Goal: Task Accomplishment & Management: Manage account settings

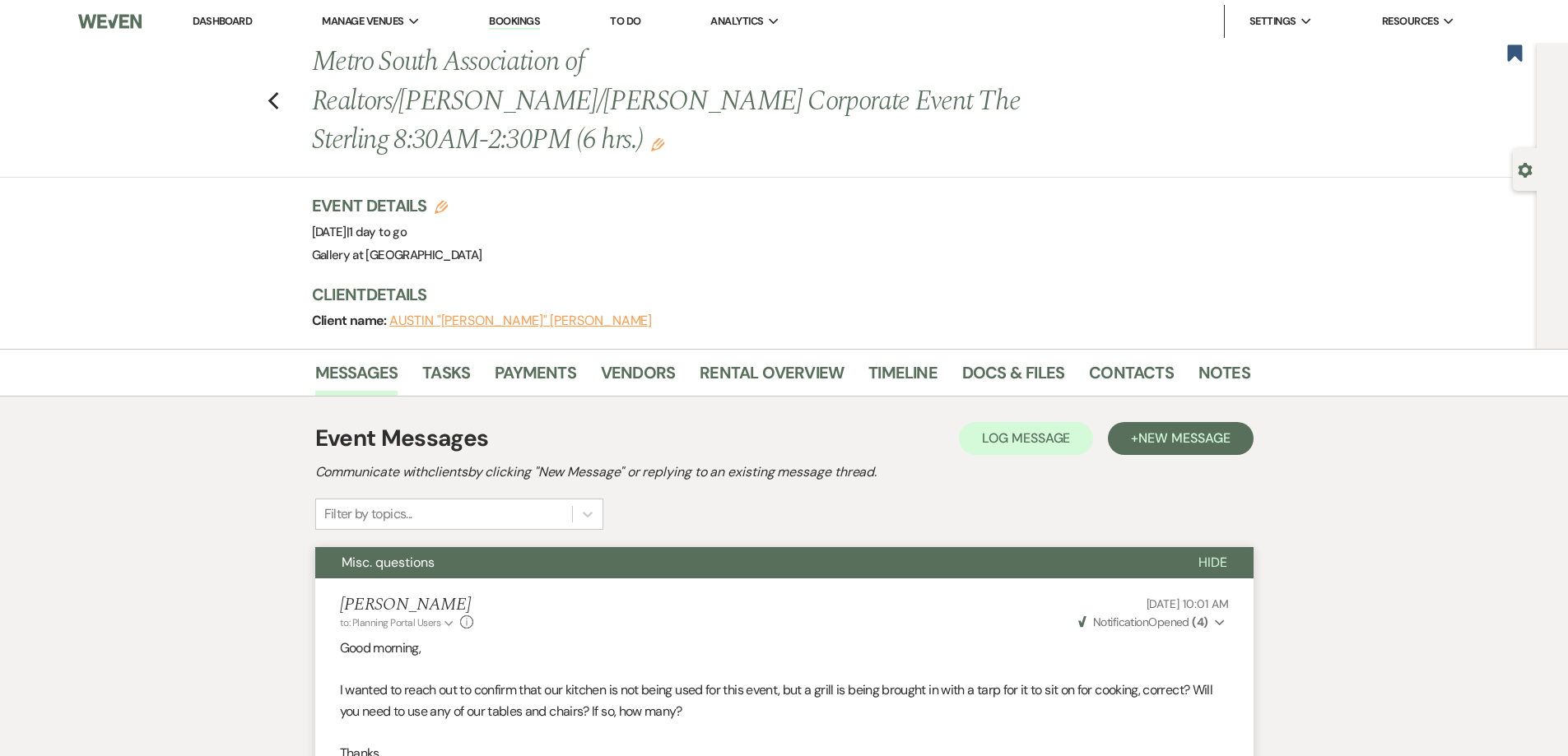
click at [236, 20] on link "Dashboard" at bounding box center [222, 21] width 59 height 14
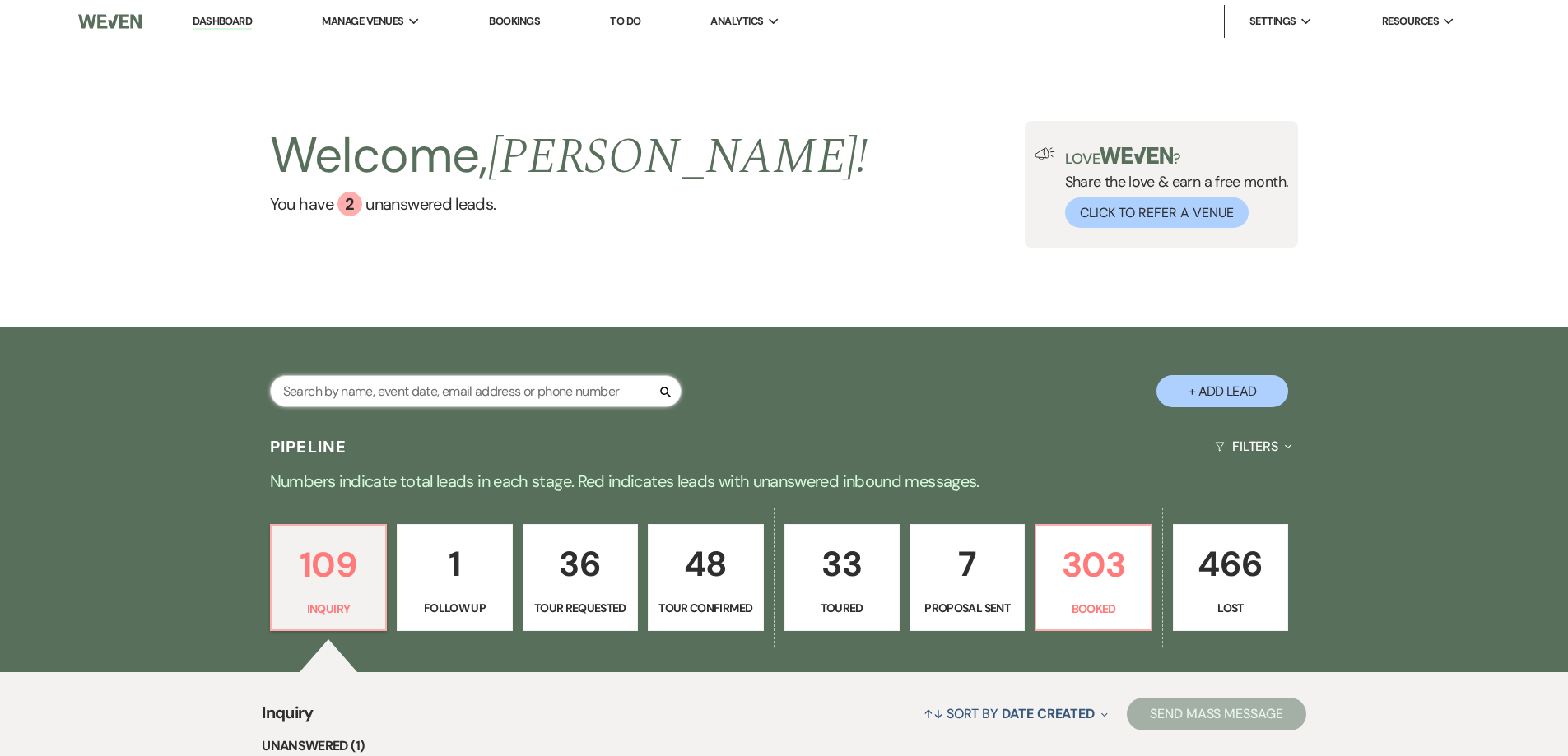
click at [451, 406] on input "text" at bounding box center [476, 391] width 411 height 32
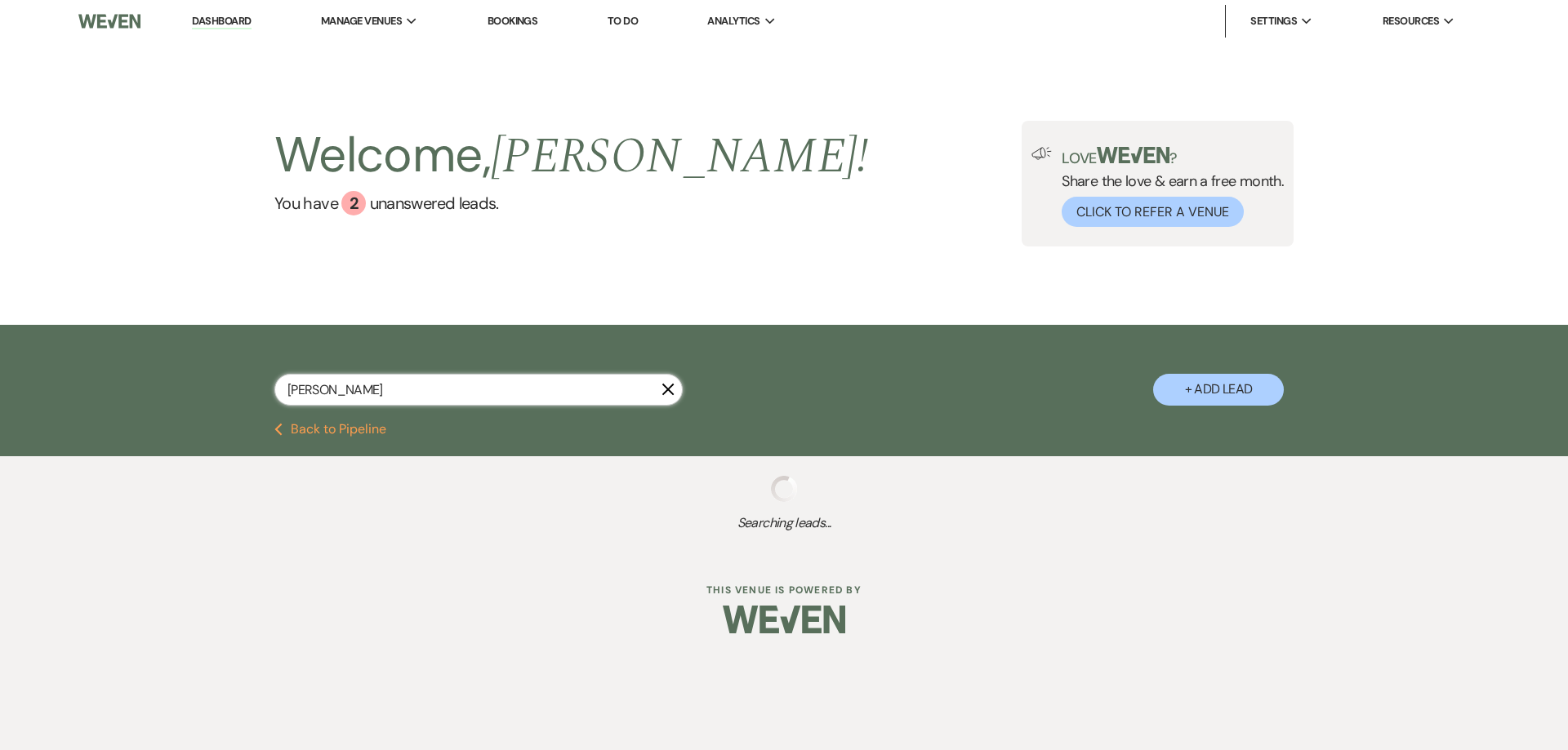
type input "[PERSON_NAME]"
select select "6"
select select "8"
select select "4"
select select "5"
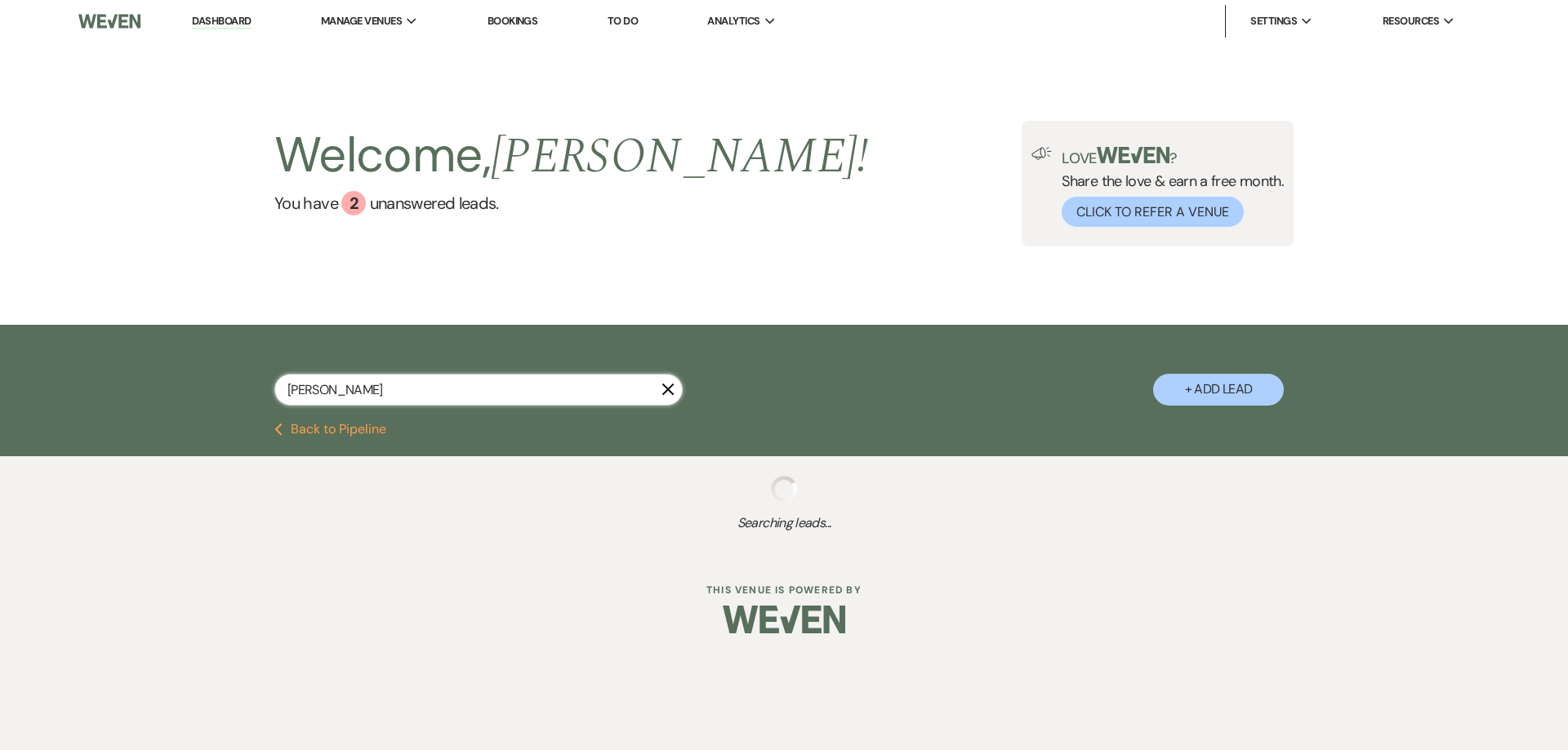
select select "8"
select select "4"
select select "5"
select select "2"
select select "8"
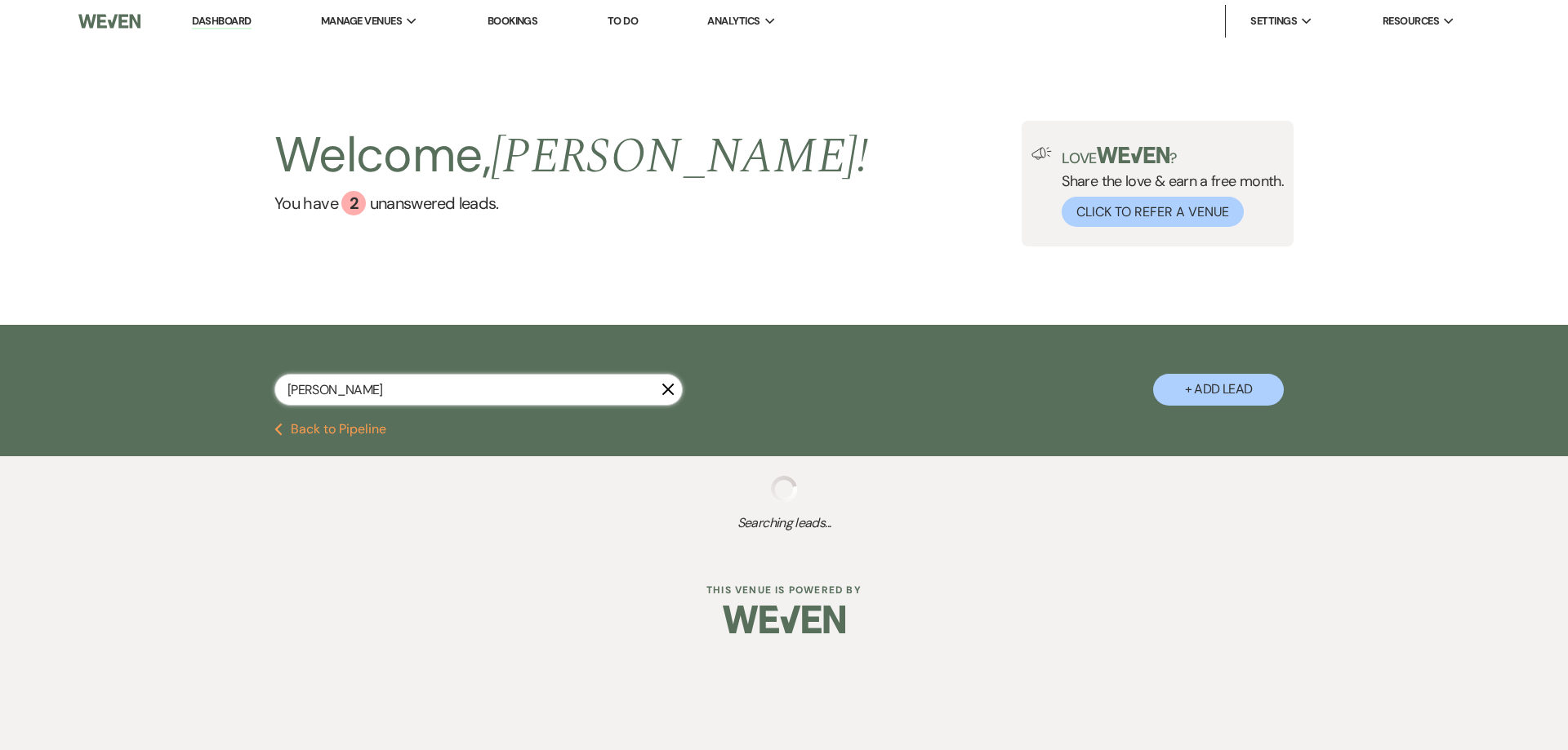
select select "7"
select select "4"
select select "5"
select select "2"
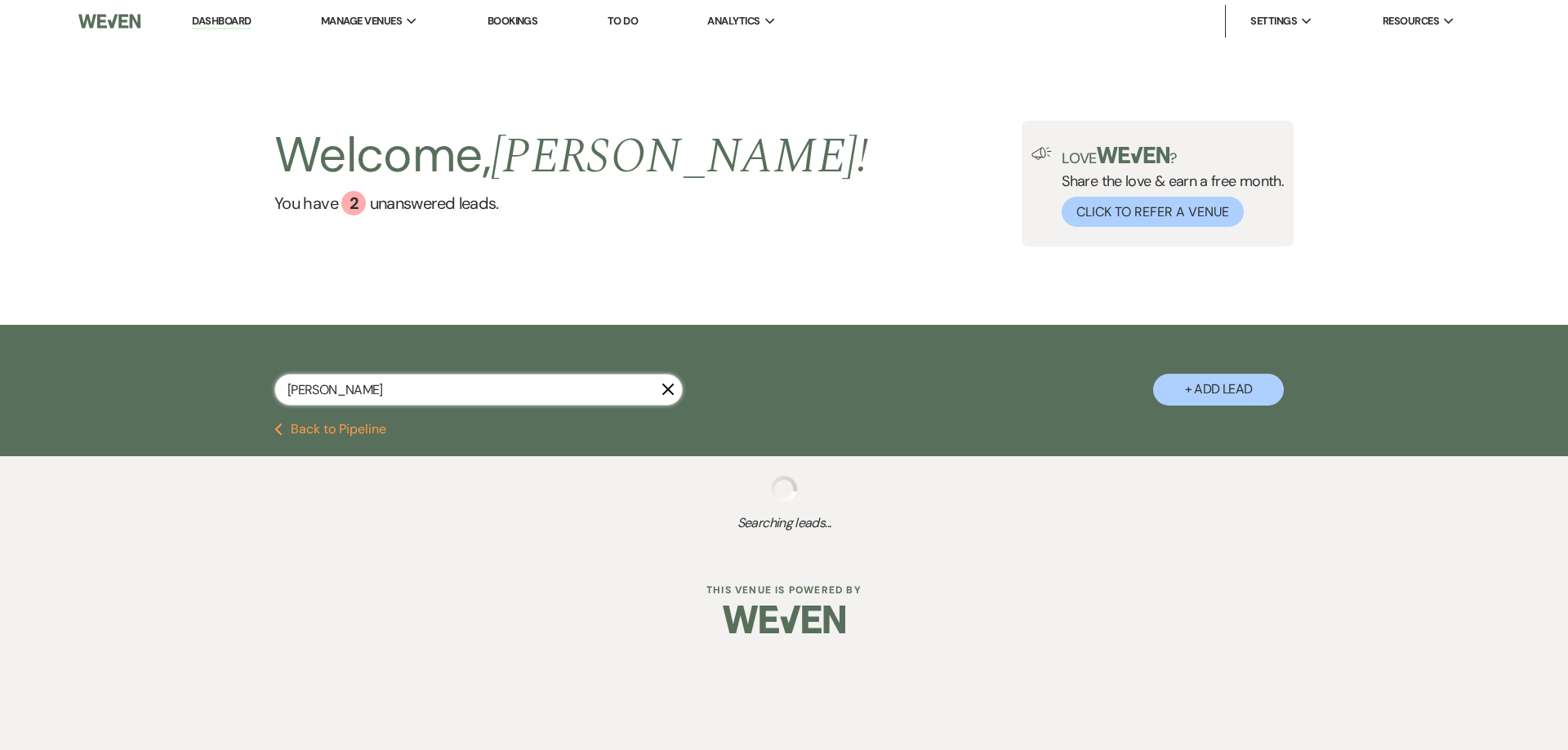
select select "8"
select select "4"
select select "8"
select select "7"
select select "8"
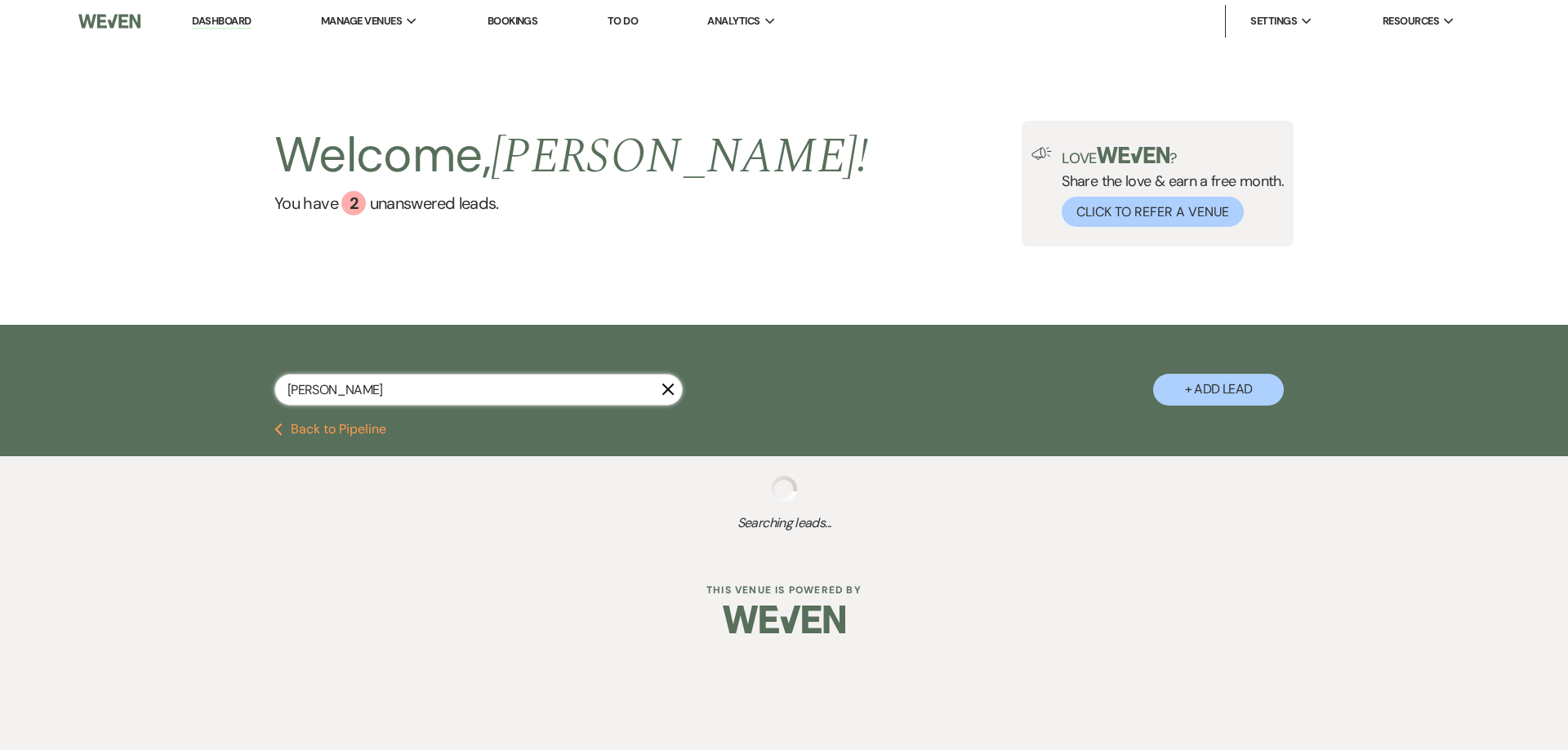
select select "8"
select select "5"
select select "8"
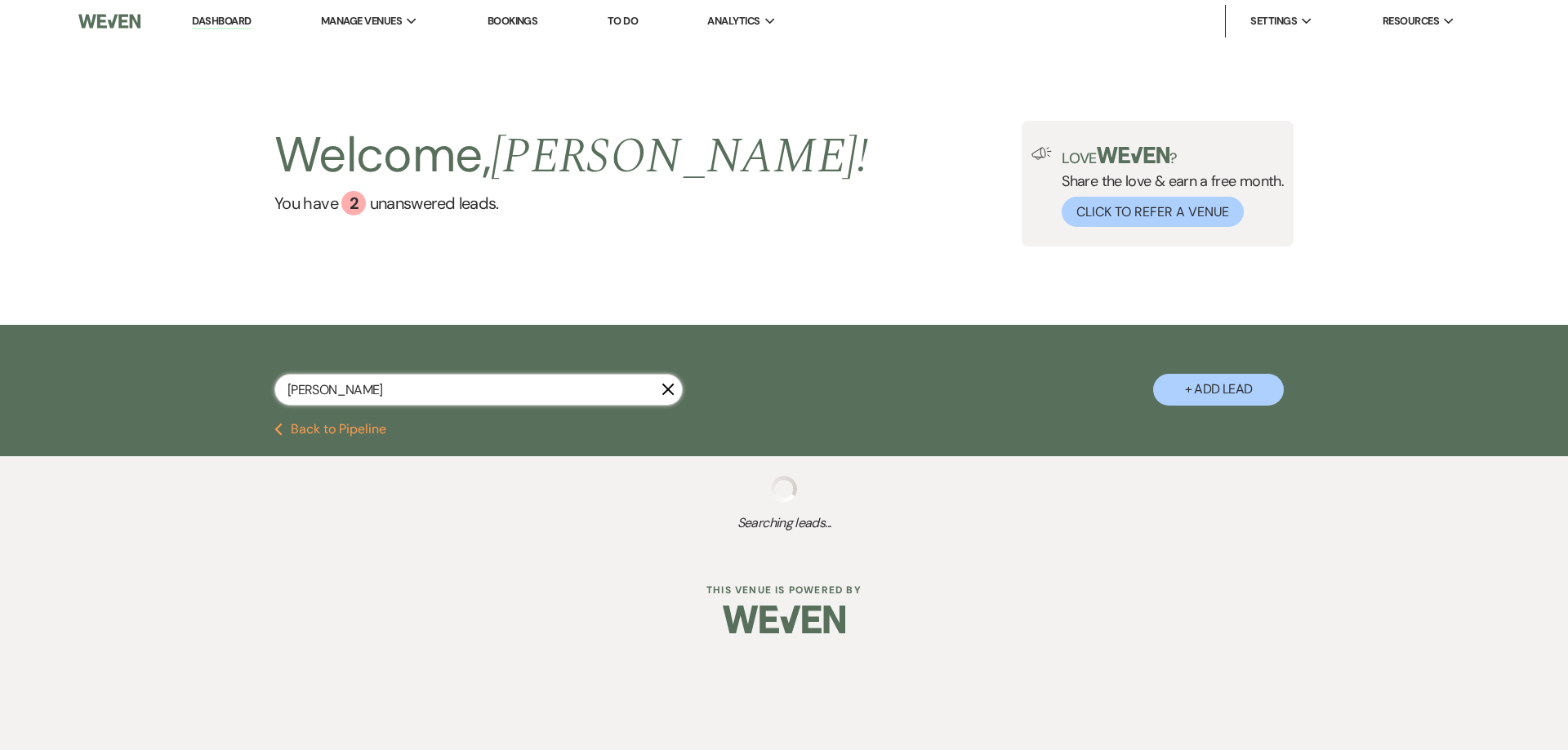
select select "8"
select select "5"
select select "8"
select select "4"
select select "8"
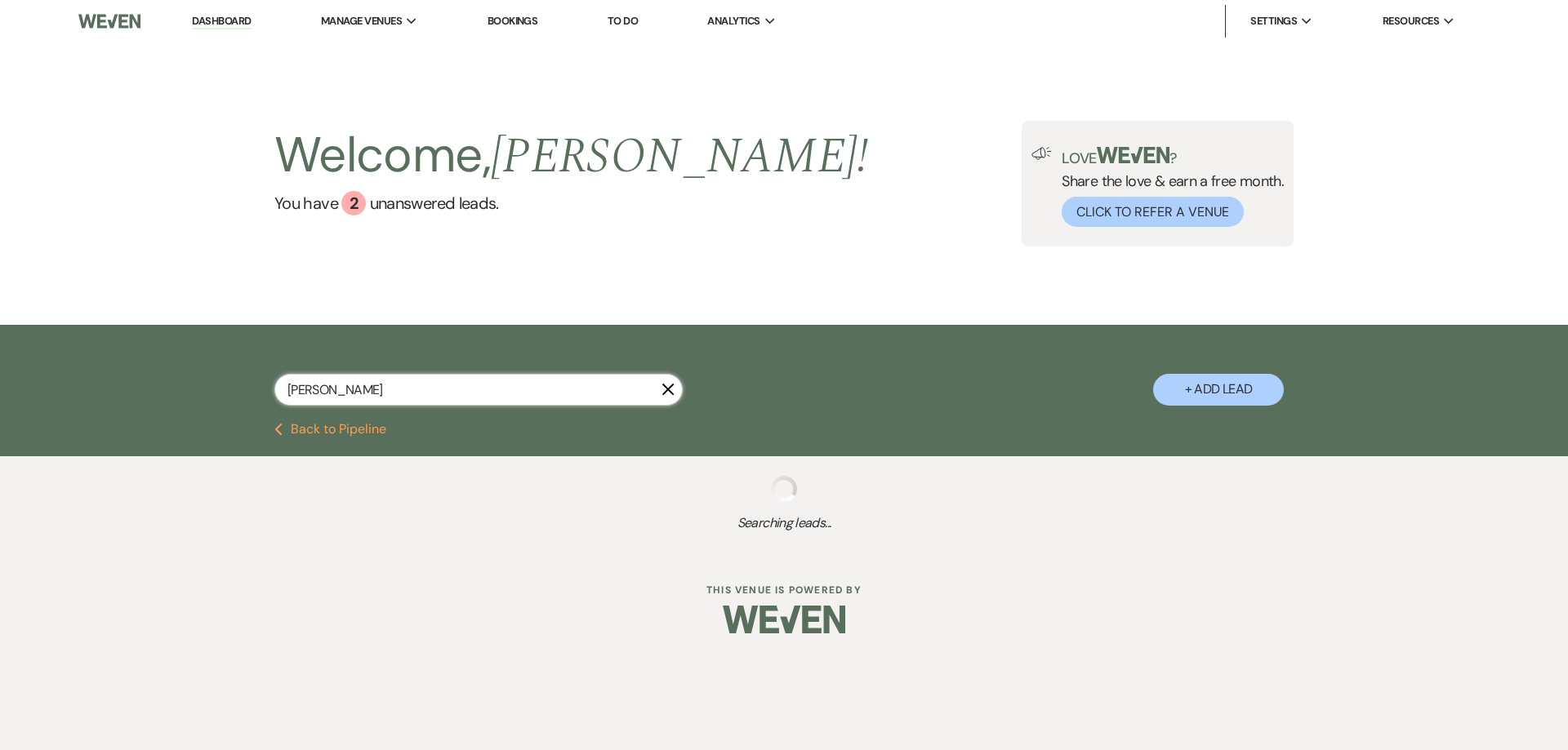
select select "5"
select select "8"
select select "5"
select select "8"
select select "4"
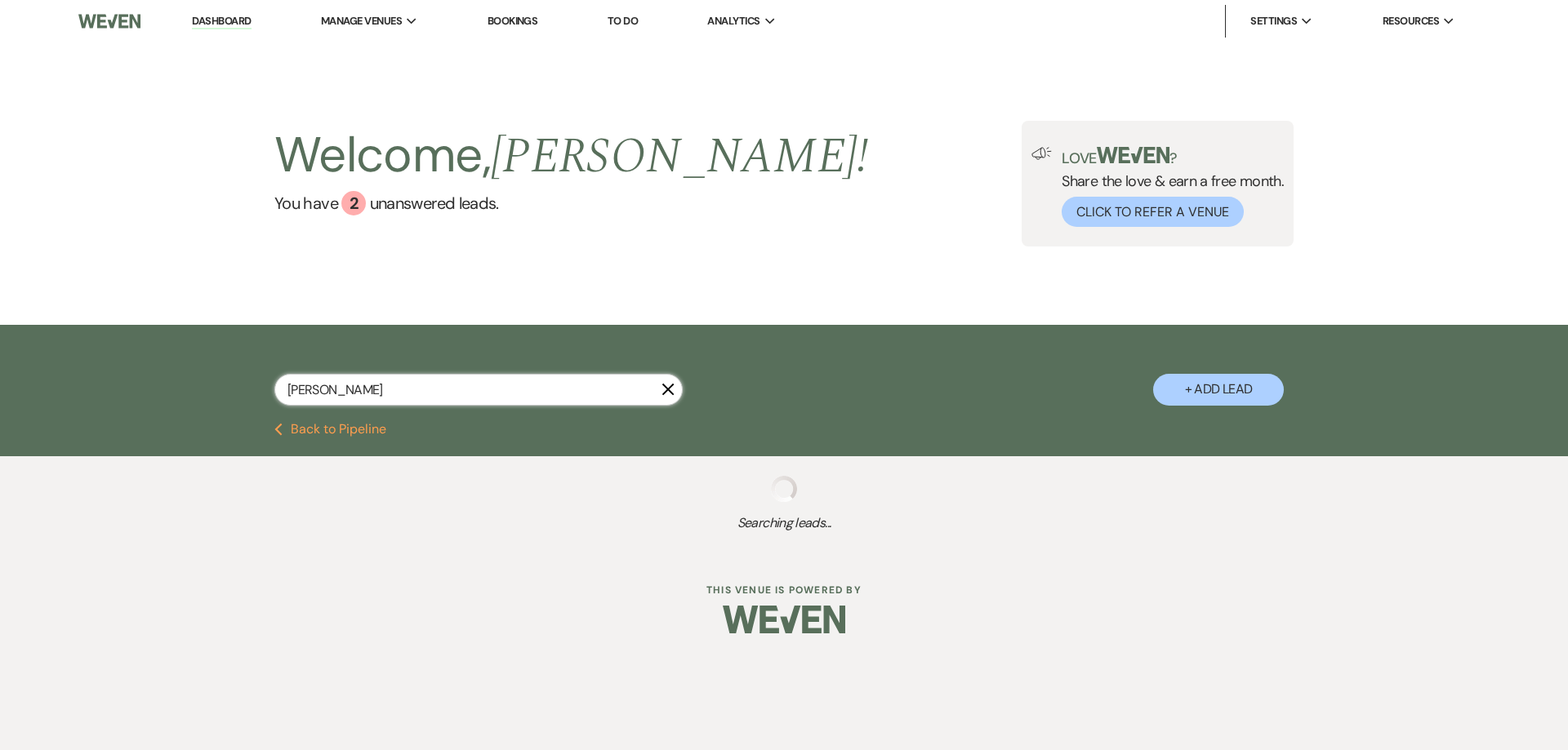
select select "8"
select select "5"
select select "4"
select select "8"
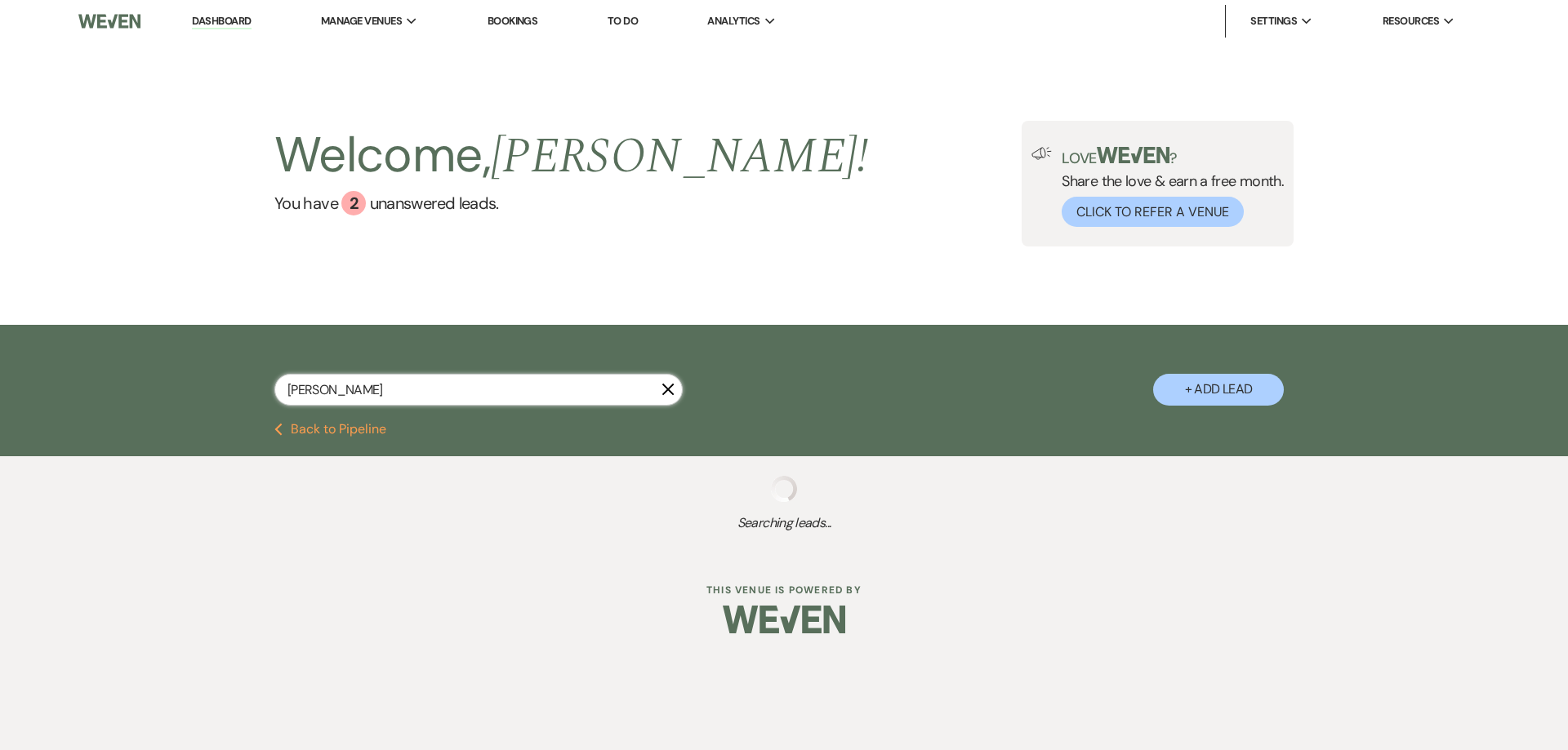
select select "4"
select select "8"
select select "5"
select select "8"
select select "5"
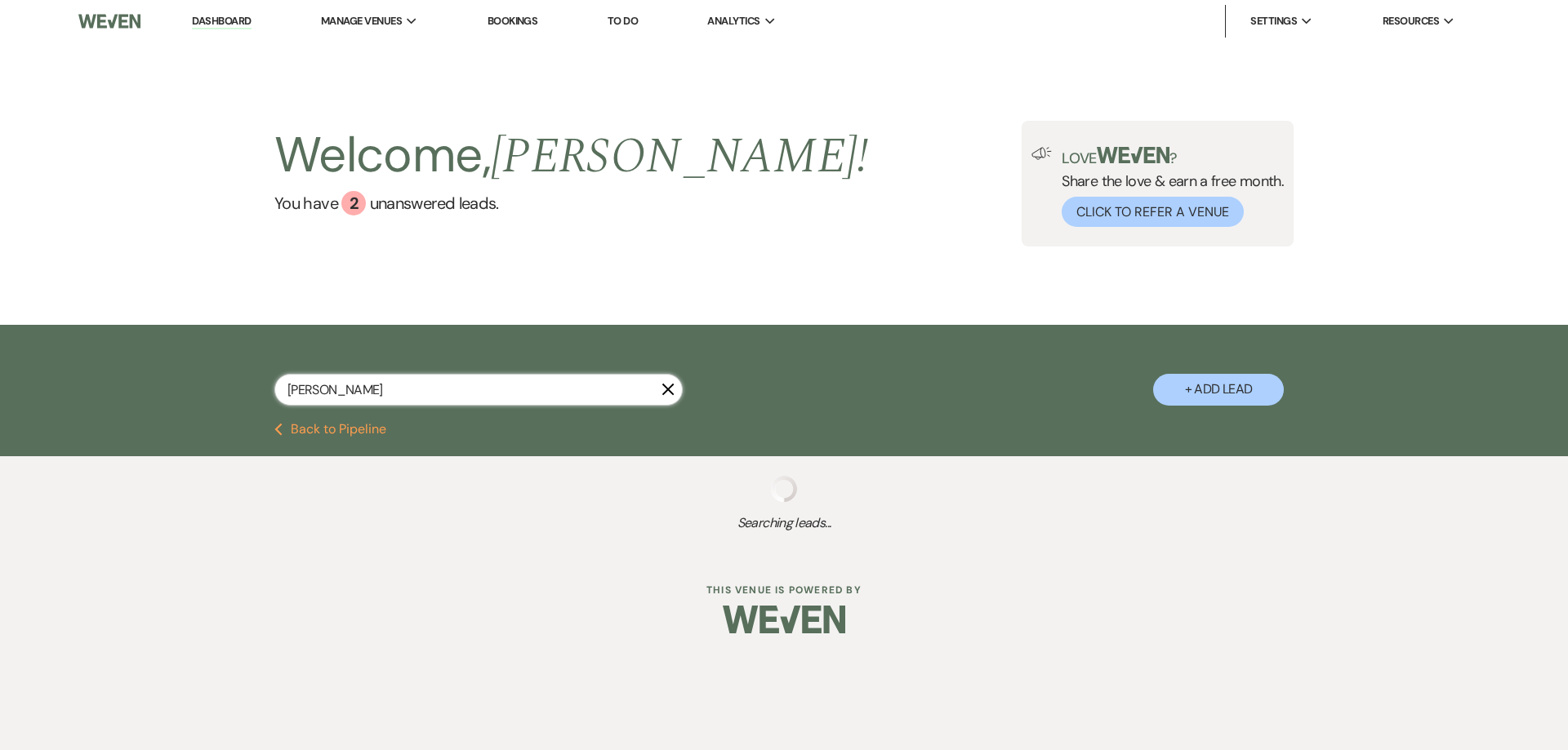
select select "8"
select select "6"
select select "8"
select select "5"
select select "8"
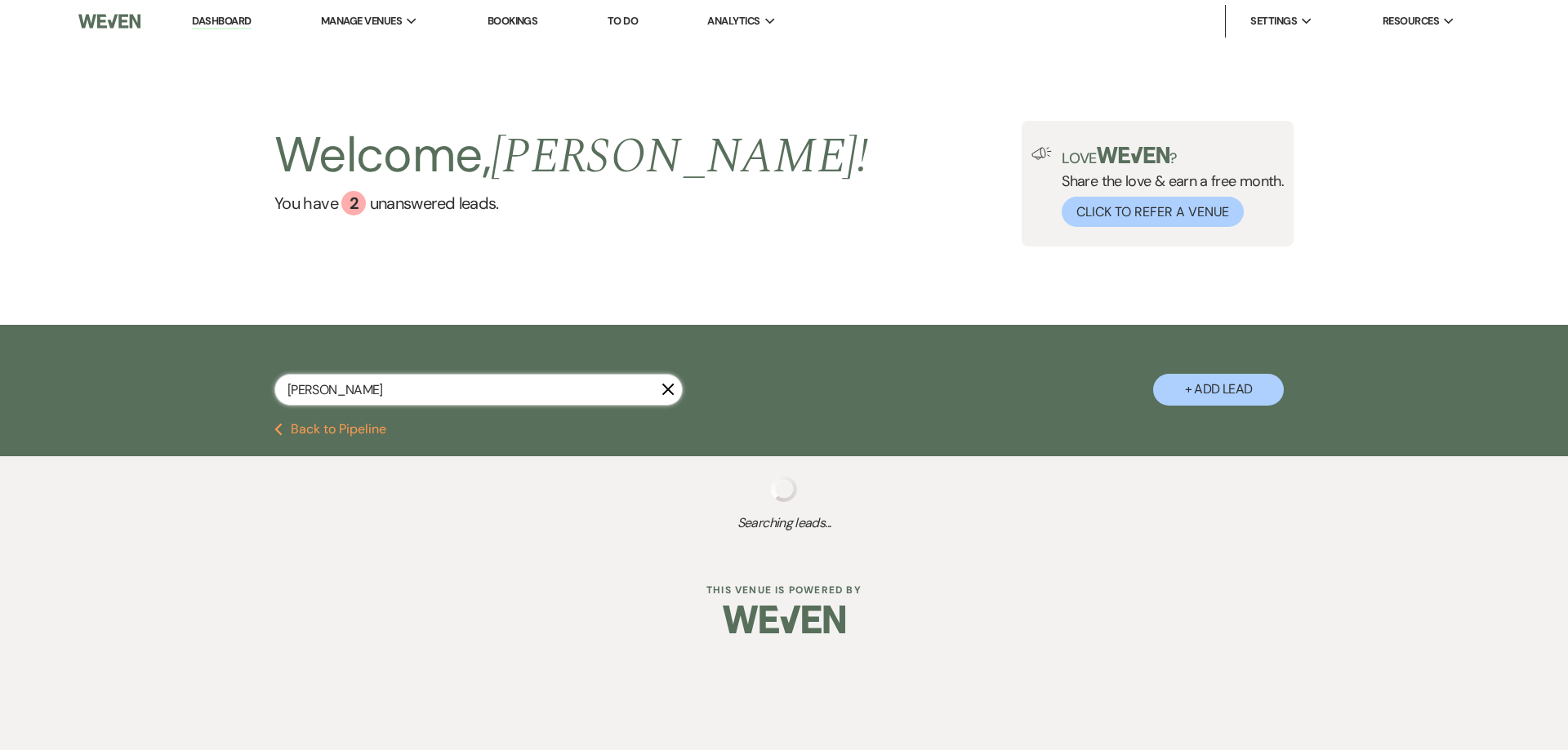
select select "4"
select select "8"
select select "5"
select select "8"
select select "10"
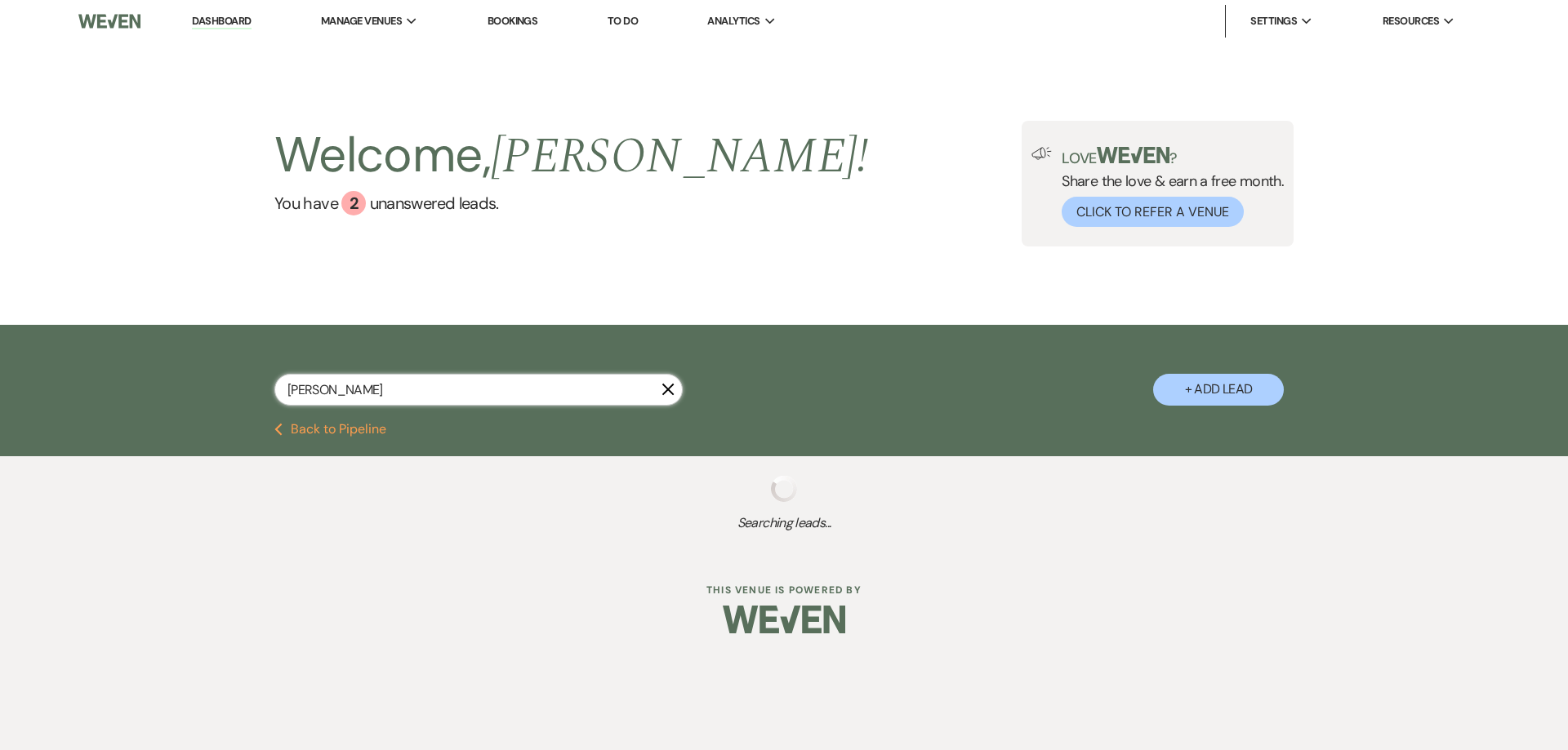
select select "8"
select select "5"
select select "8"
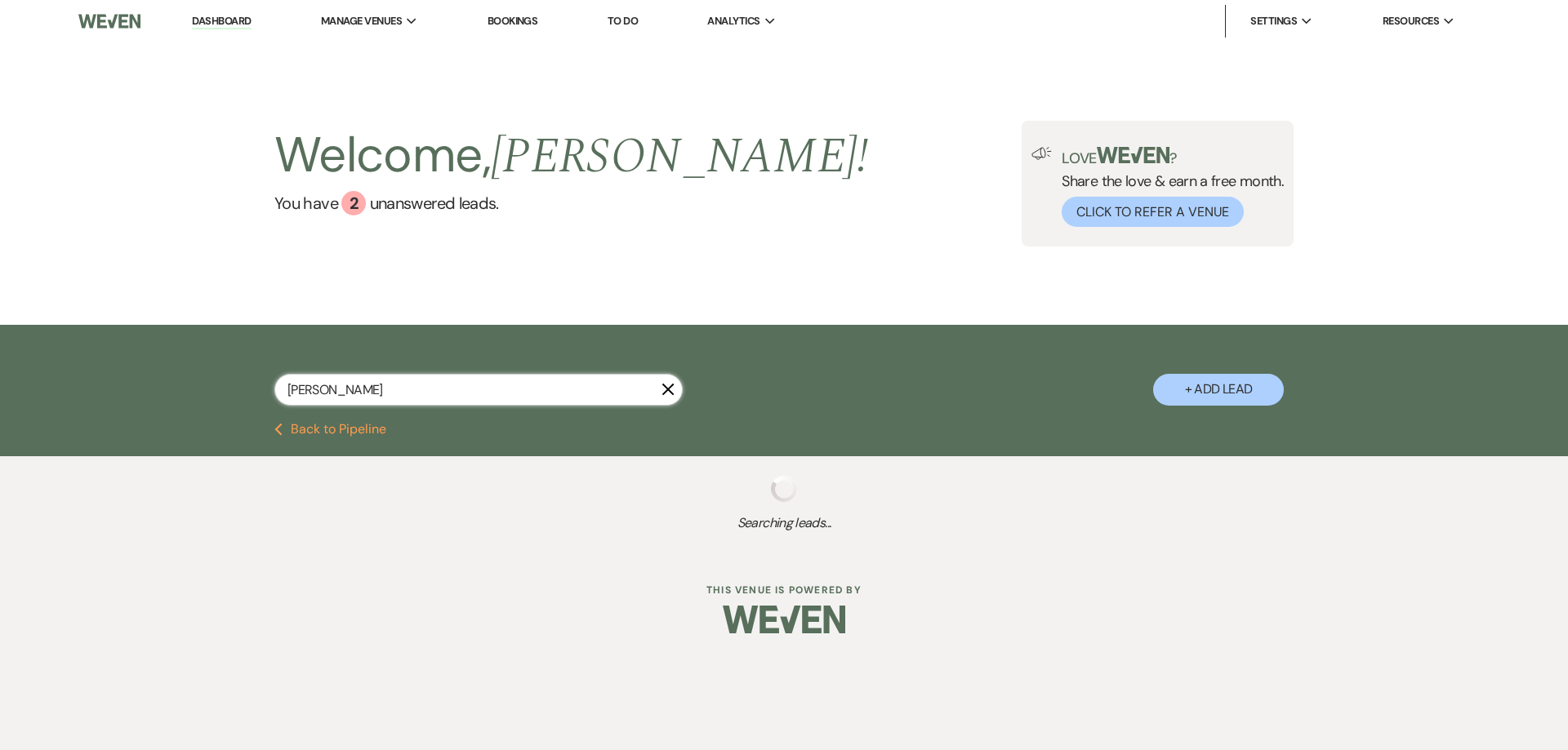
select select "5"
select select "8"
select select "5"
select select "8"
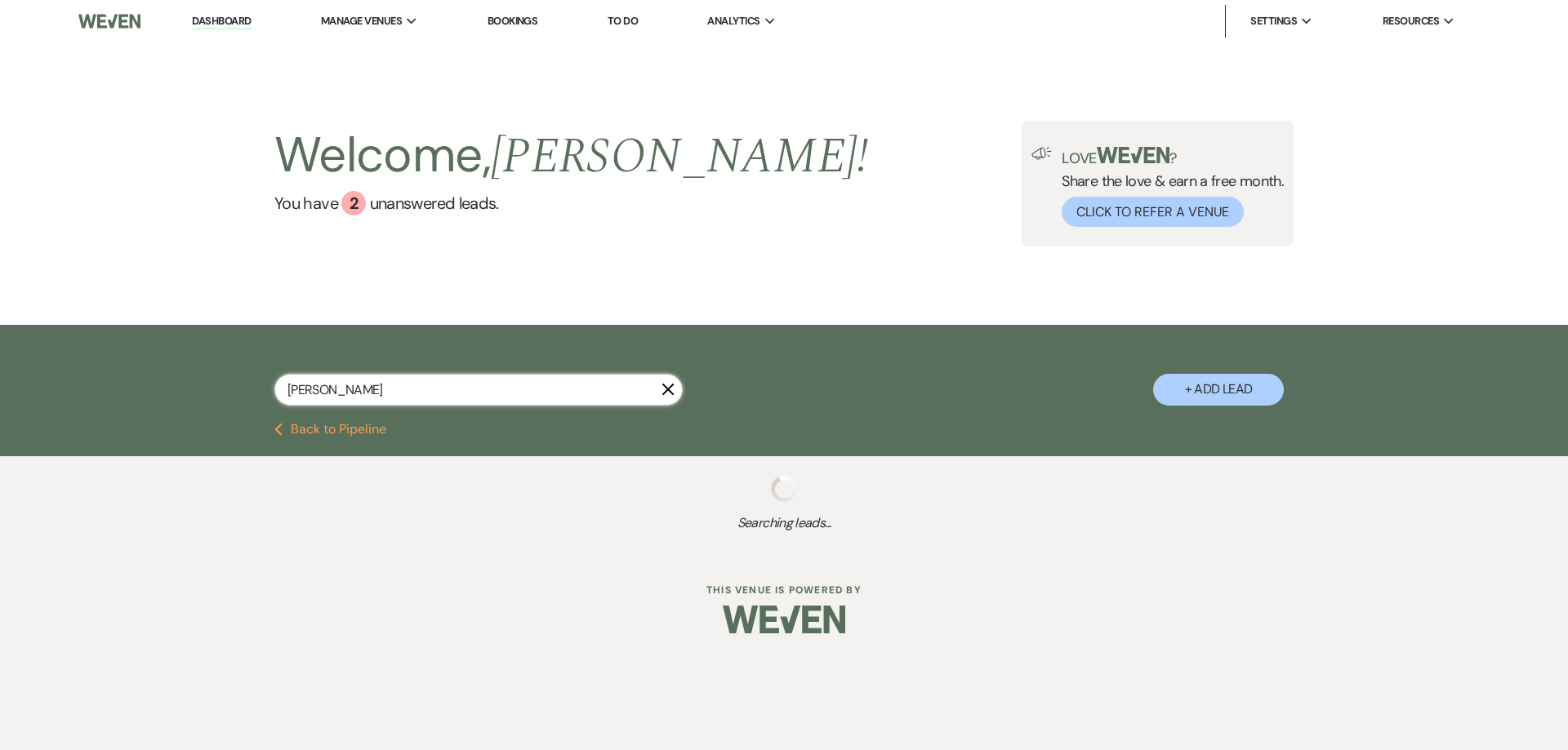
select select "8"
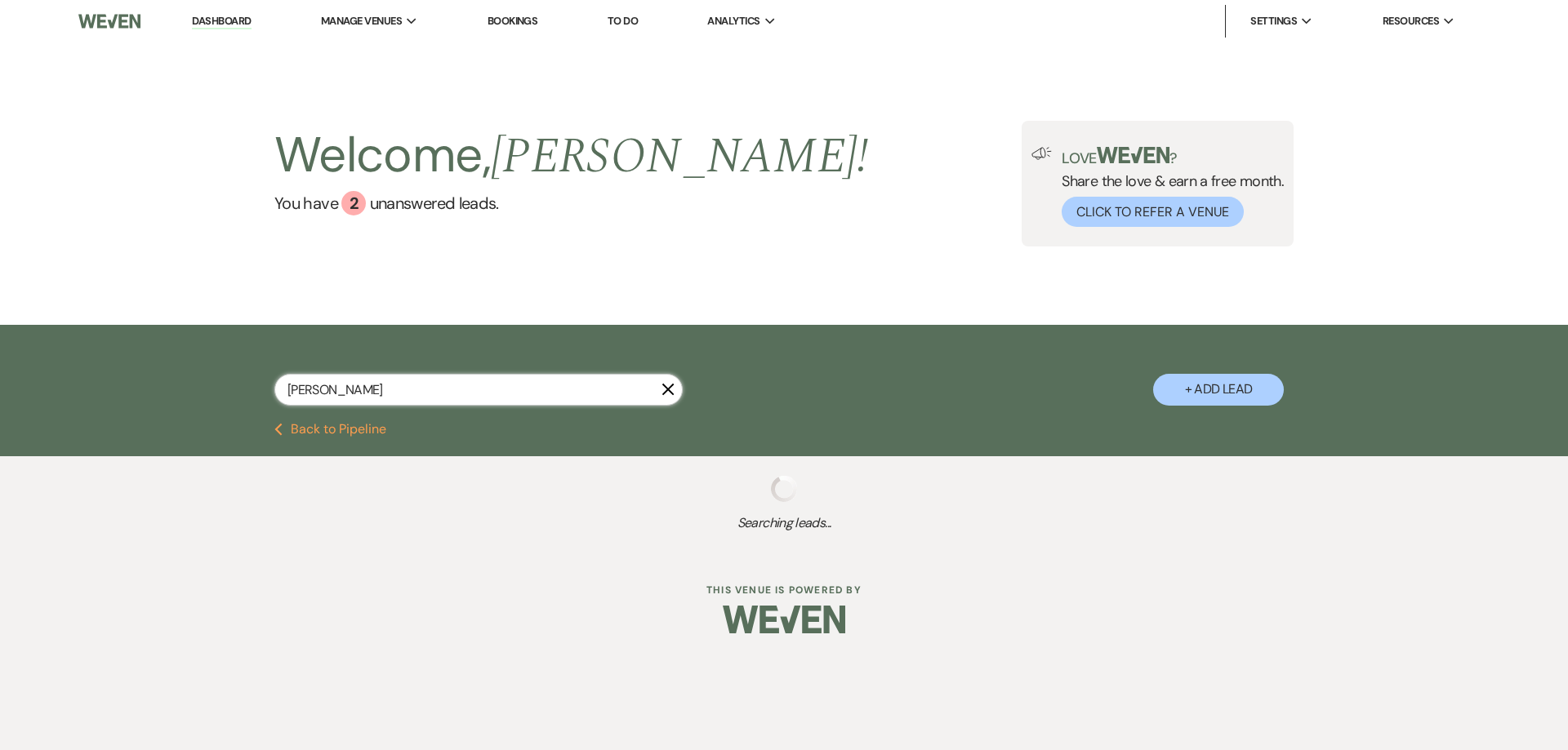
select select "5"
select select "8"
select select "6"
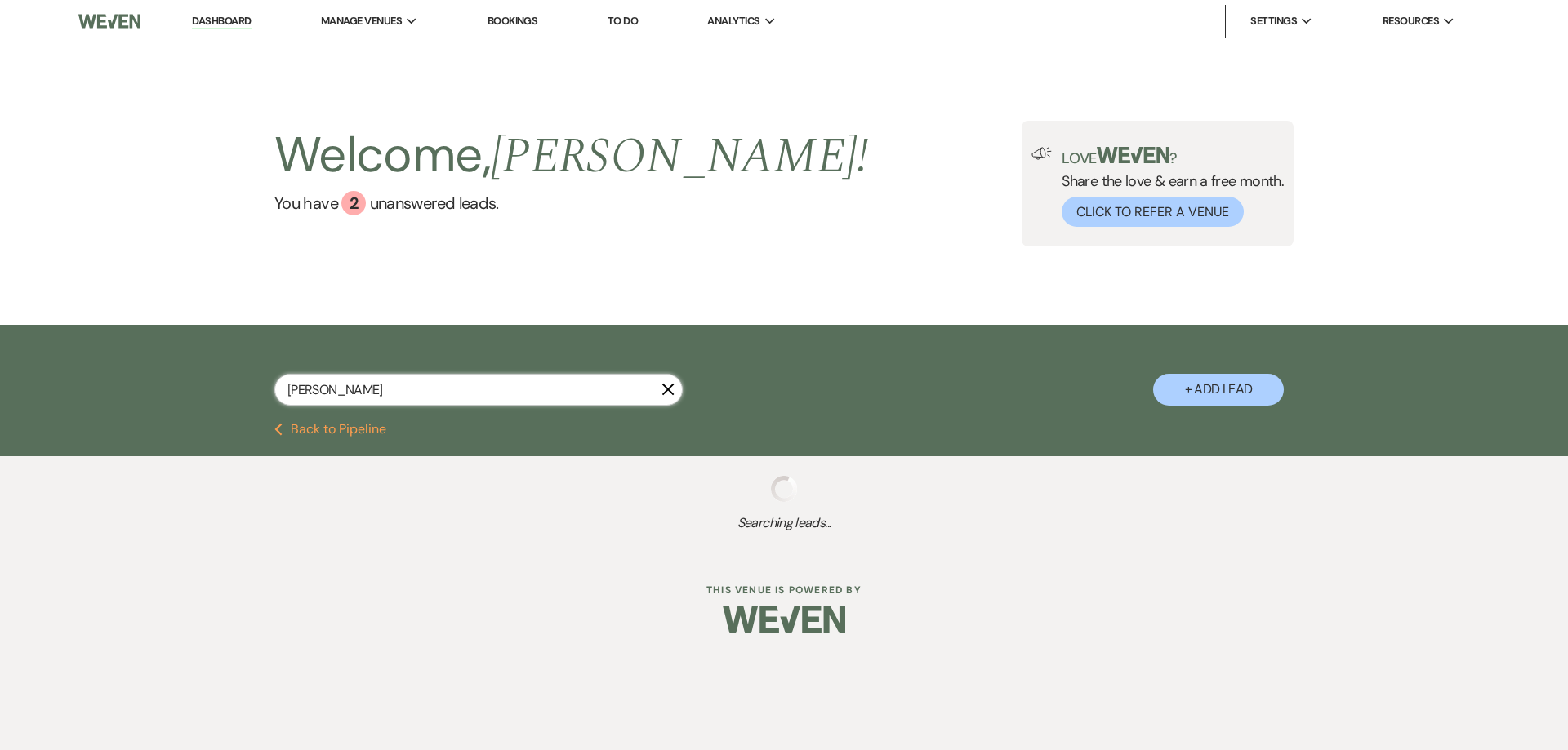
select select "8"
select select "6"
select select "8"
select select "5"
select select "8"
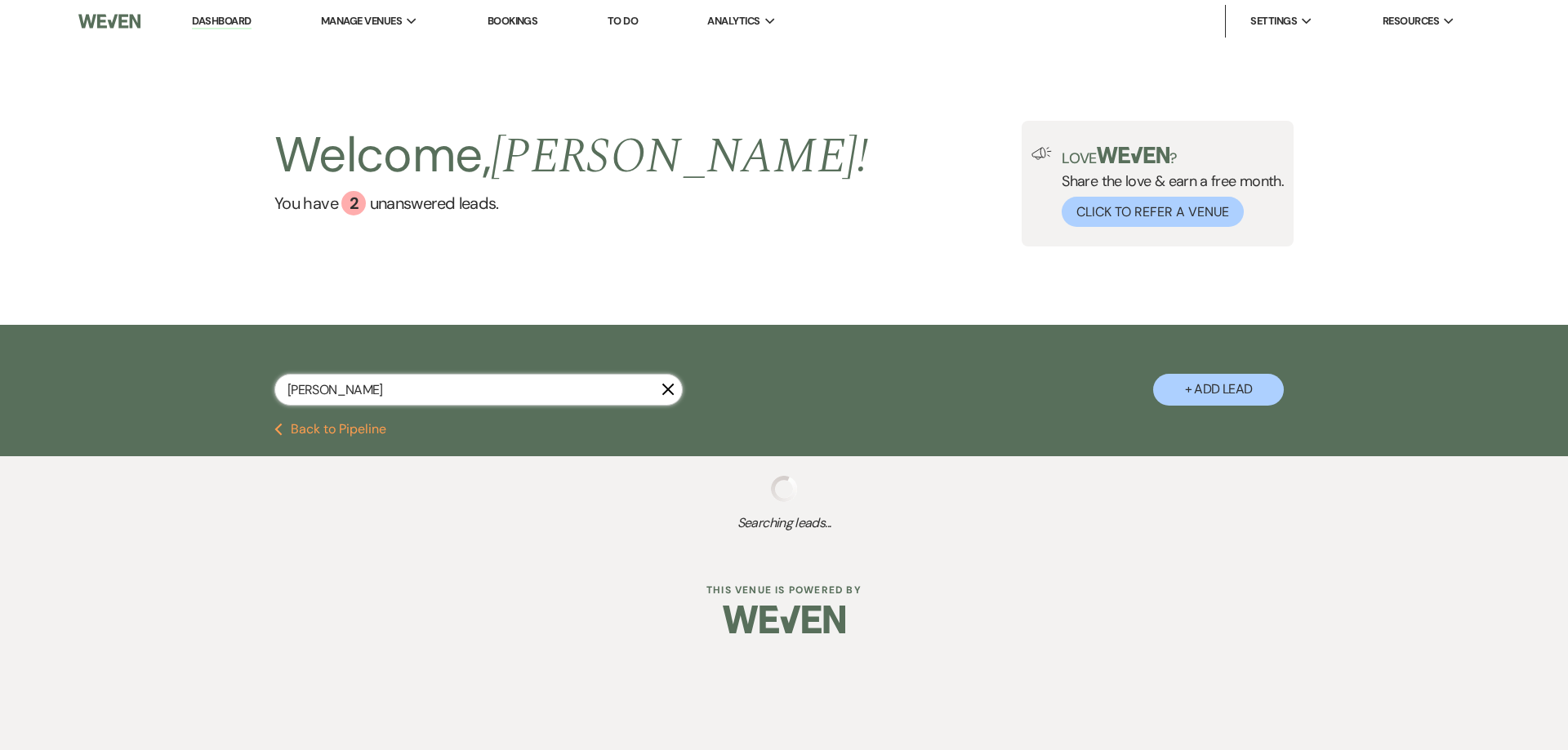
select select "8"
select select "5"
select select "8"
select select "5"
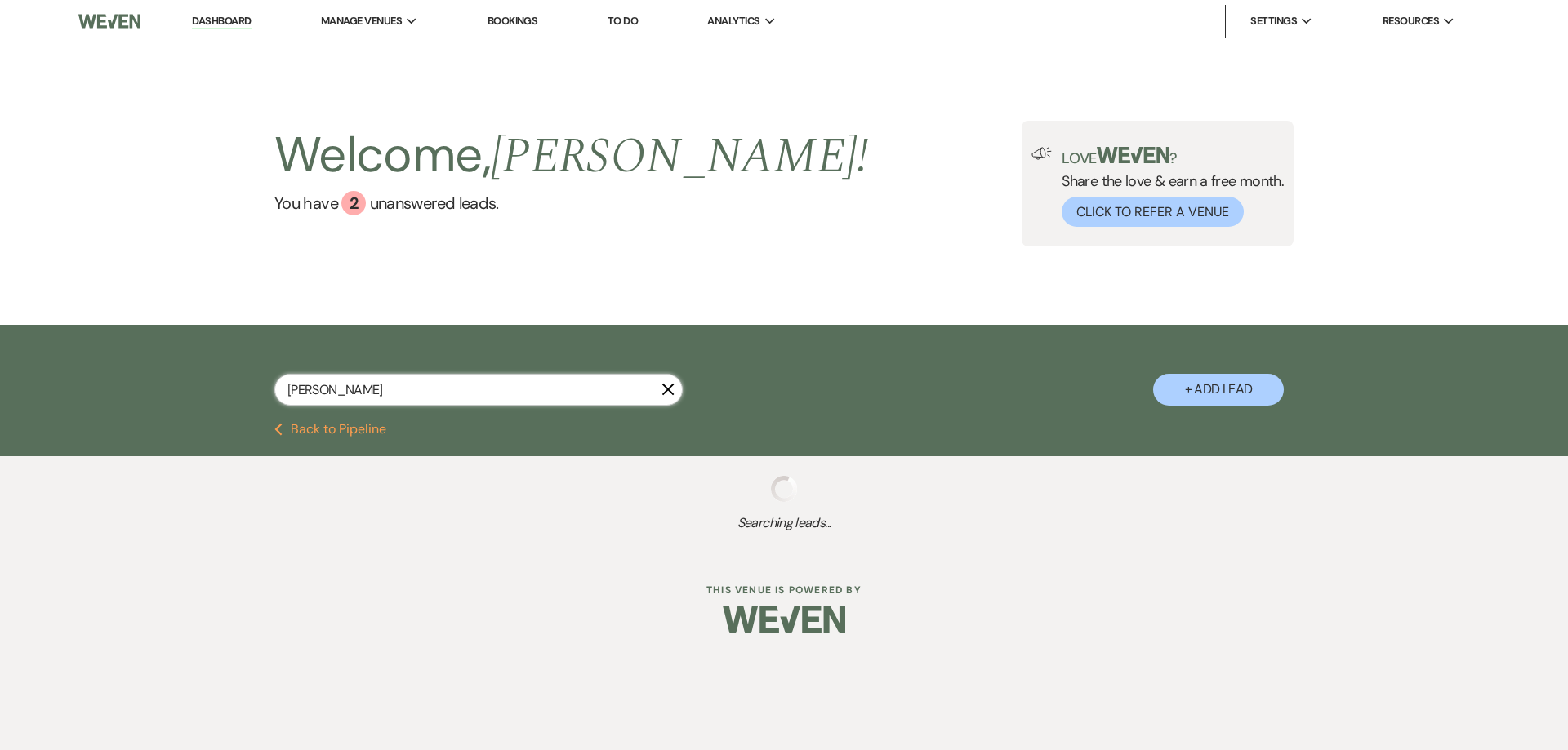
select select "8"
select select "5"
select select "8"
select select "5"
select select "8"
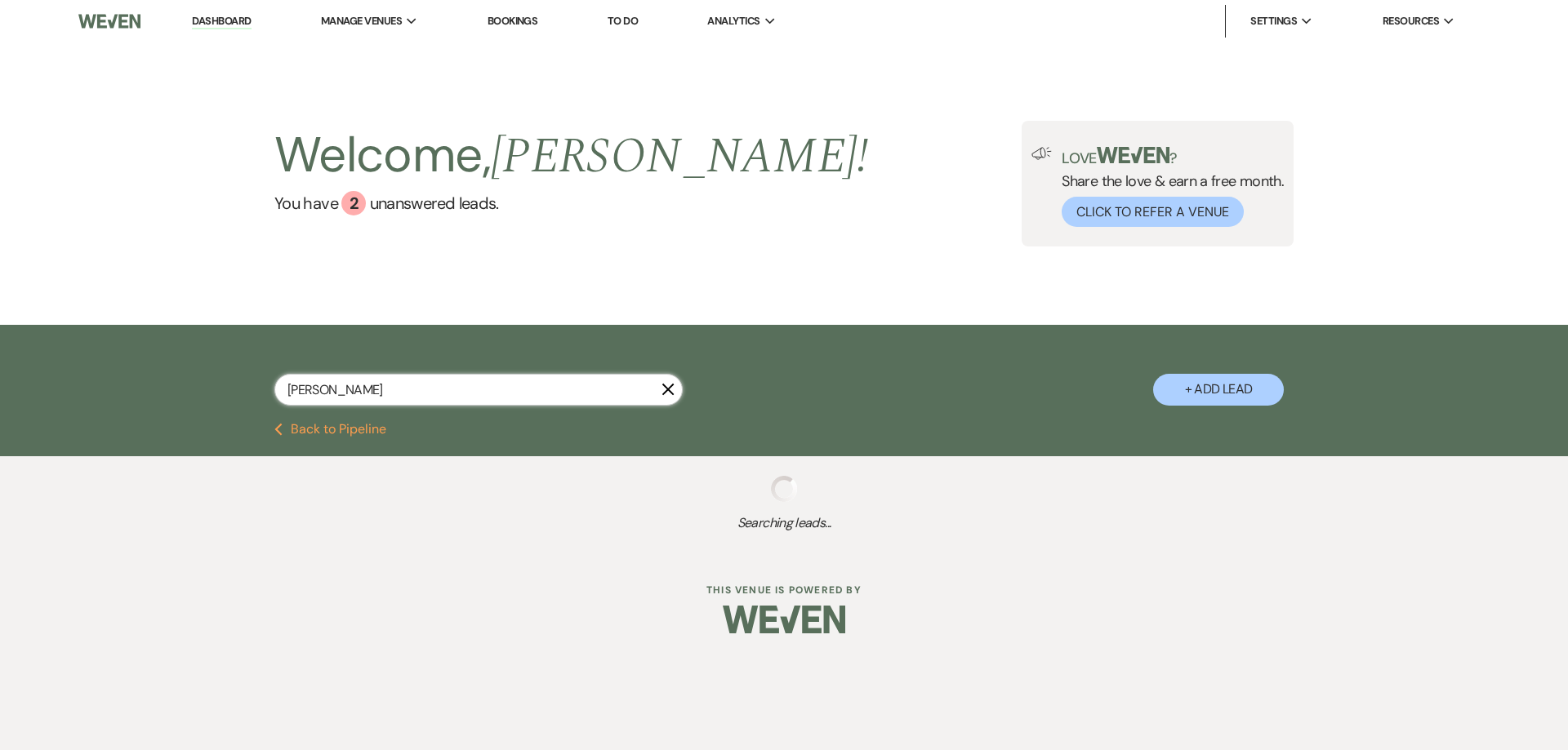
select select "8"
select select "2"
select select "8"
select select "5"
select select "8"
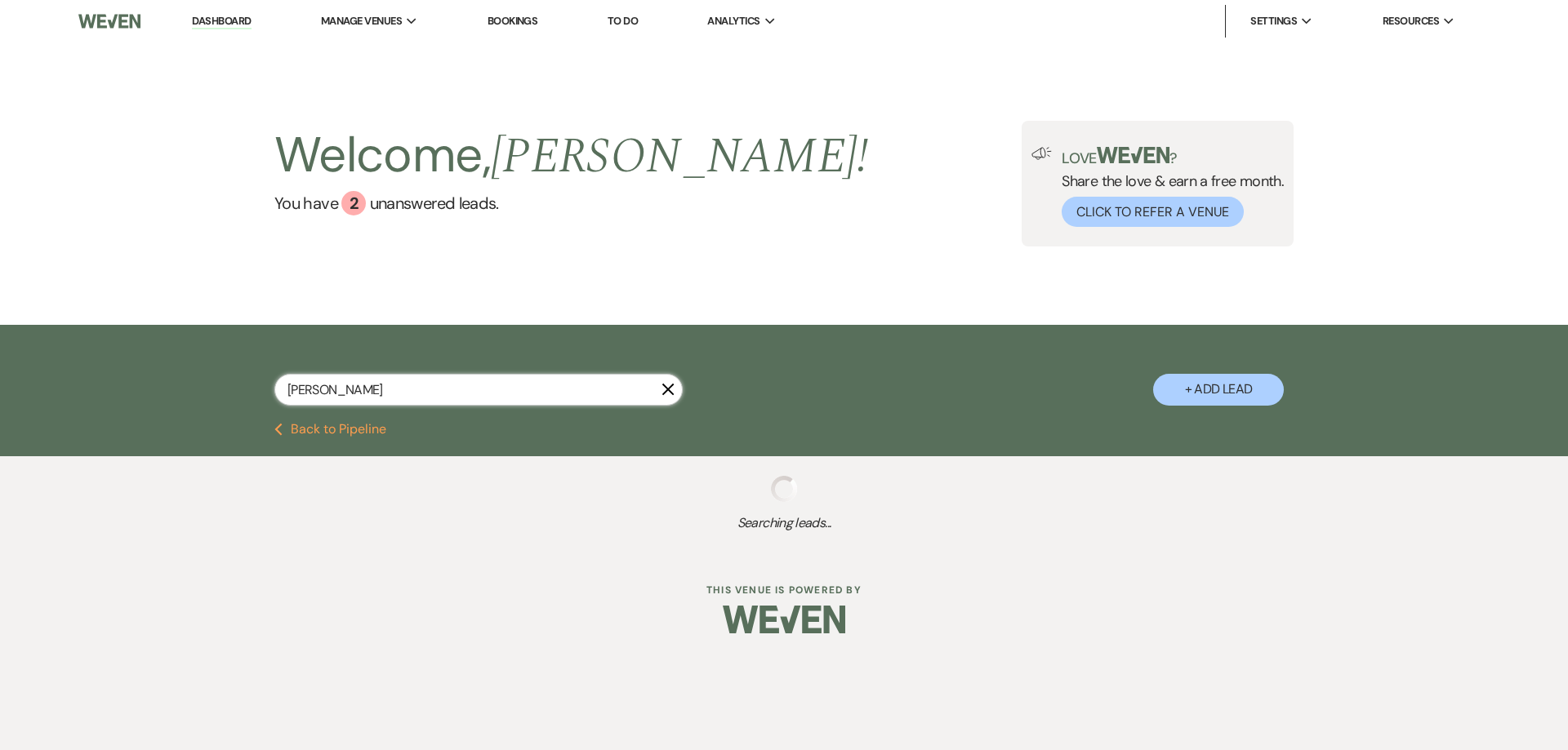
select select "5"
select select "8"
select select "5"
select select "8"
select select "5"
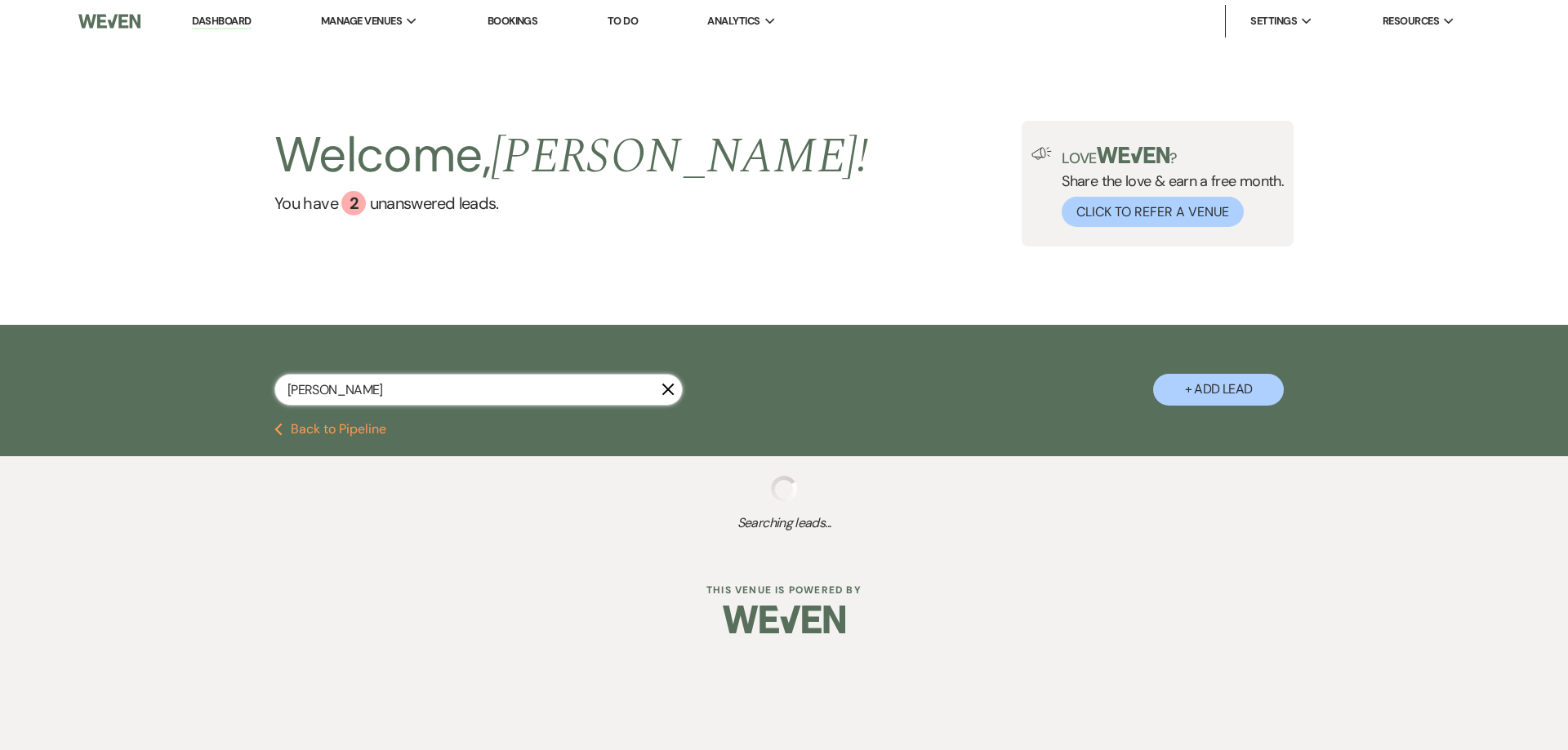
select select "2"
select select "8"
select select "1"
select select "8"
select select "5"
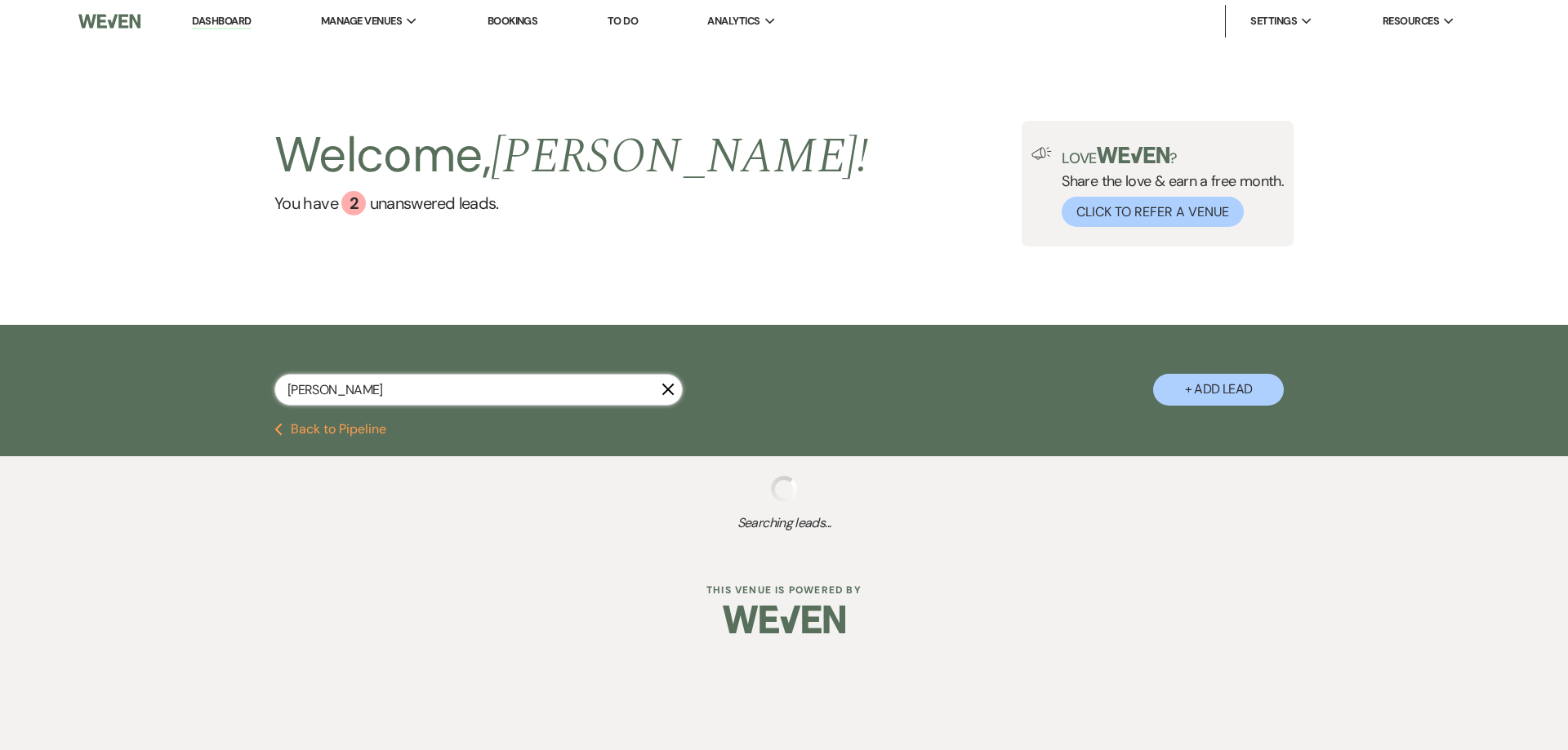
select select "8"
select select "5"
select select "8"
select select "5"
select select "8"
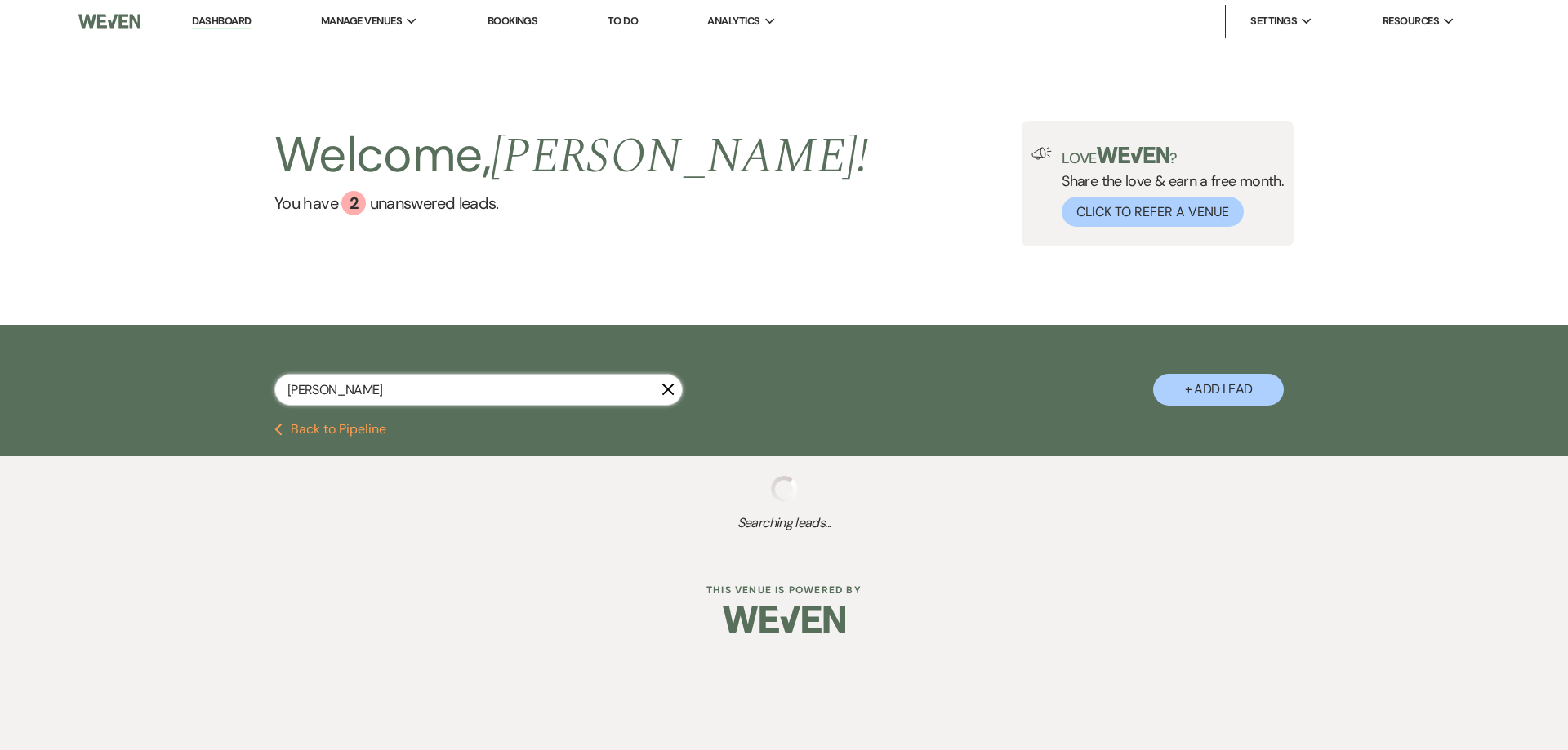
select select "5"
select select "8"
select select "5"
select select "8"
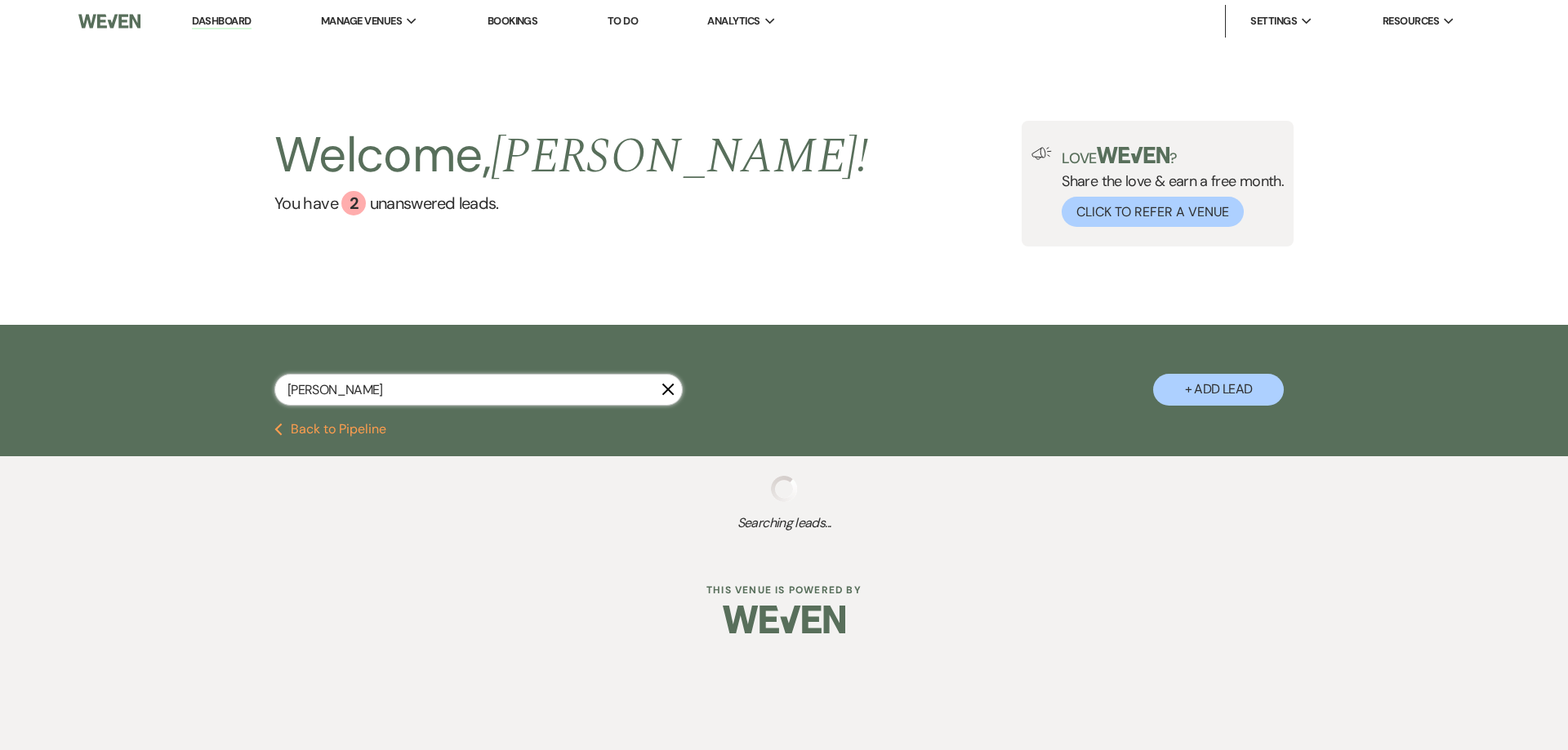
select select "8"
select select "4"
select select "8"
select select "4"
select select "8"
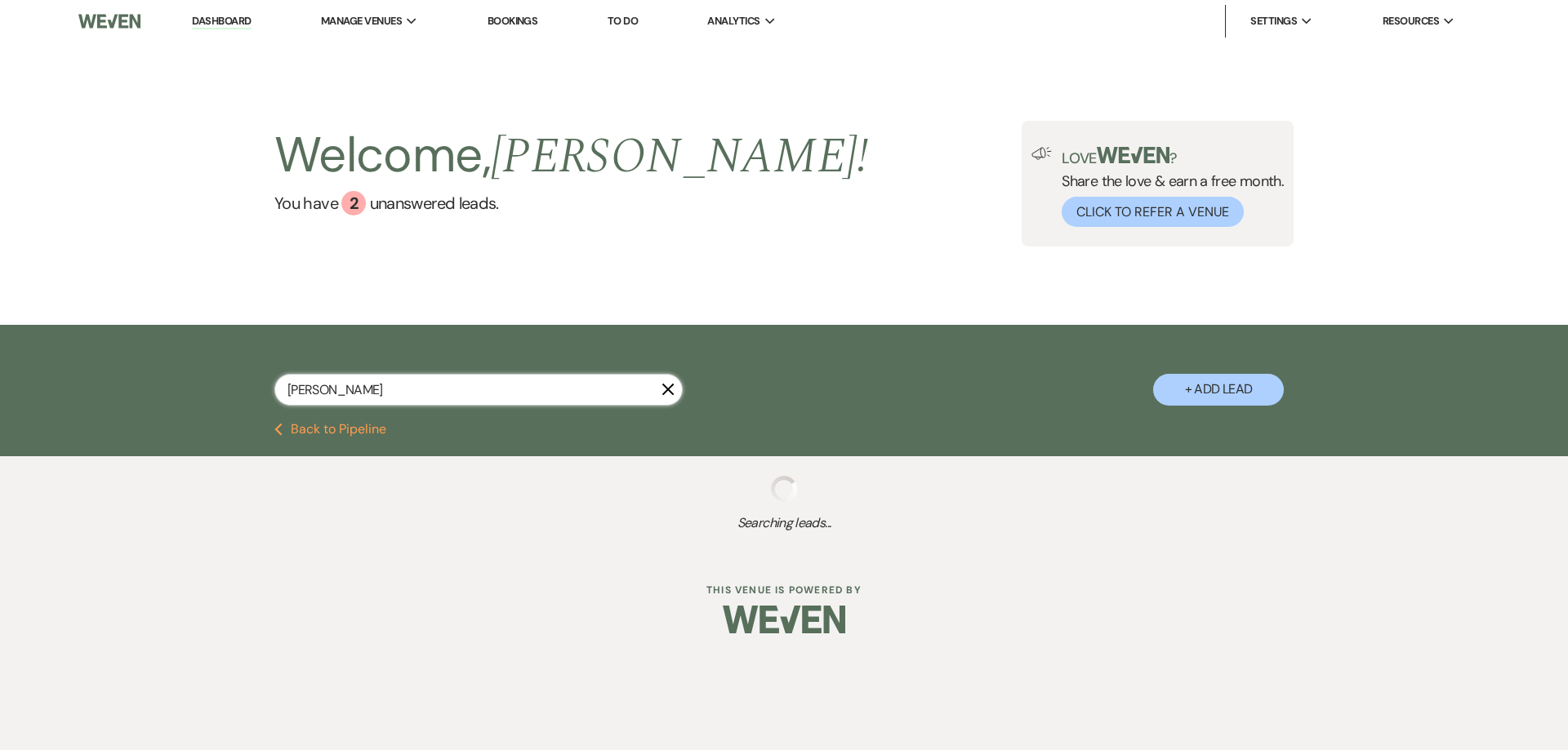
select select "5"
select select "8"
select select "5"
select select "8"
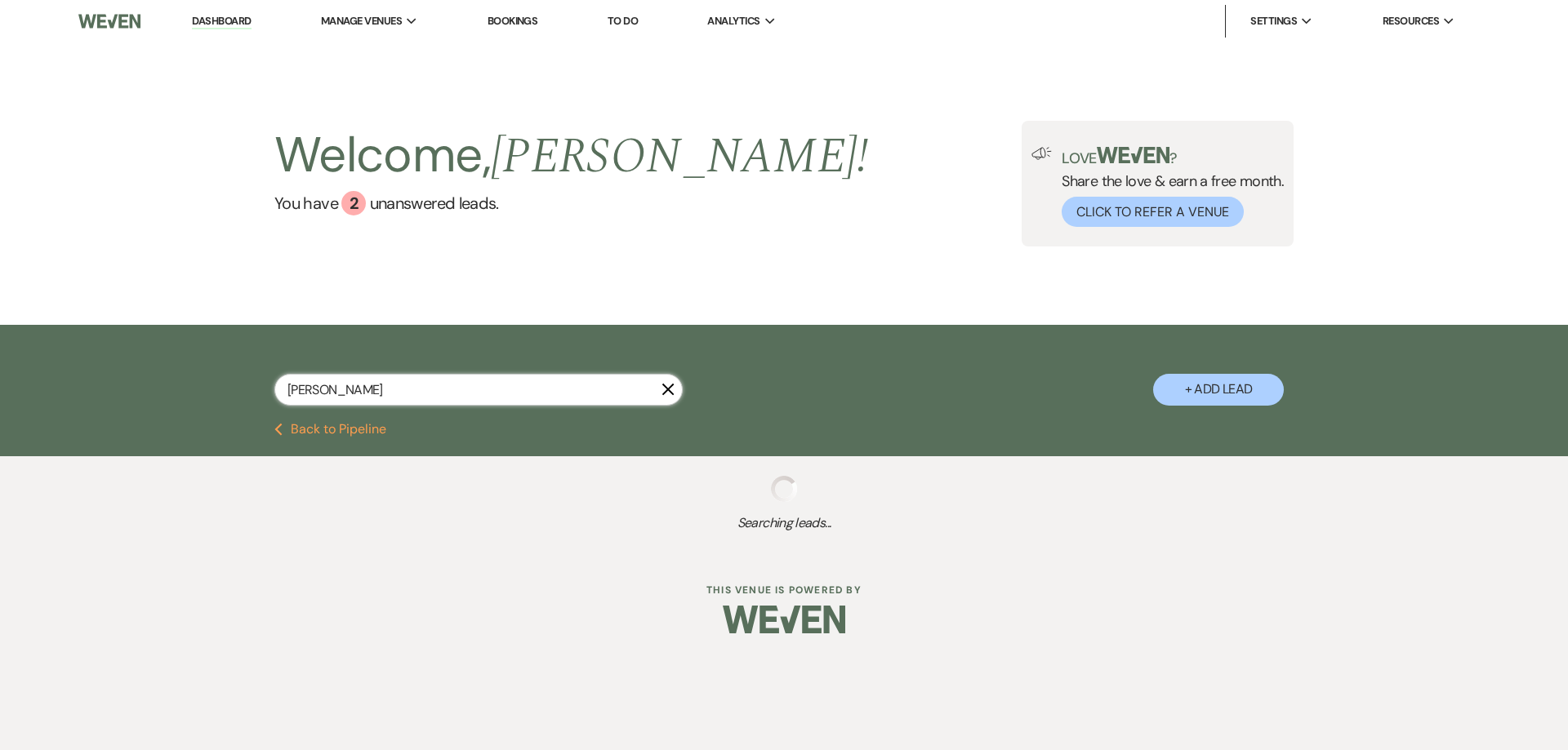
select select "8"
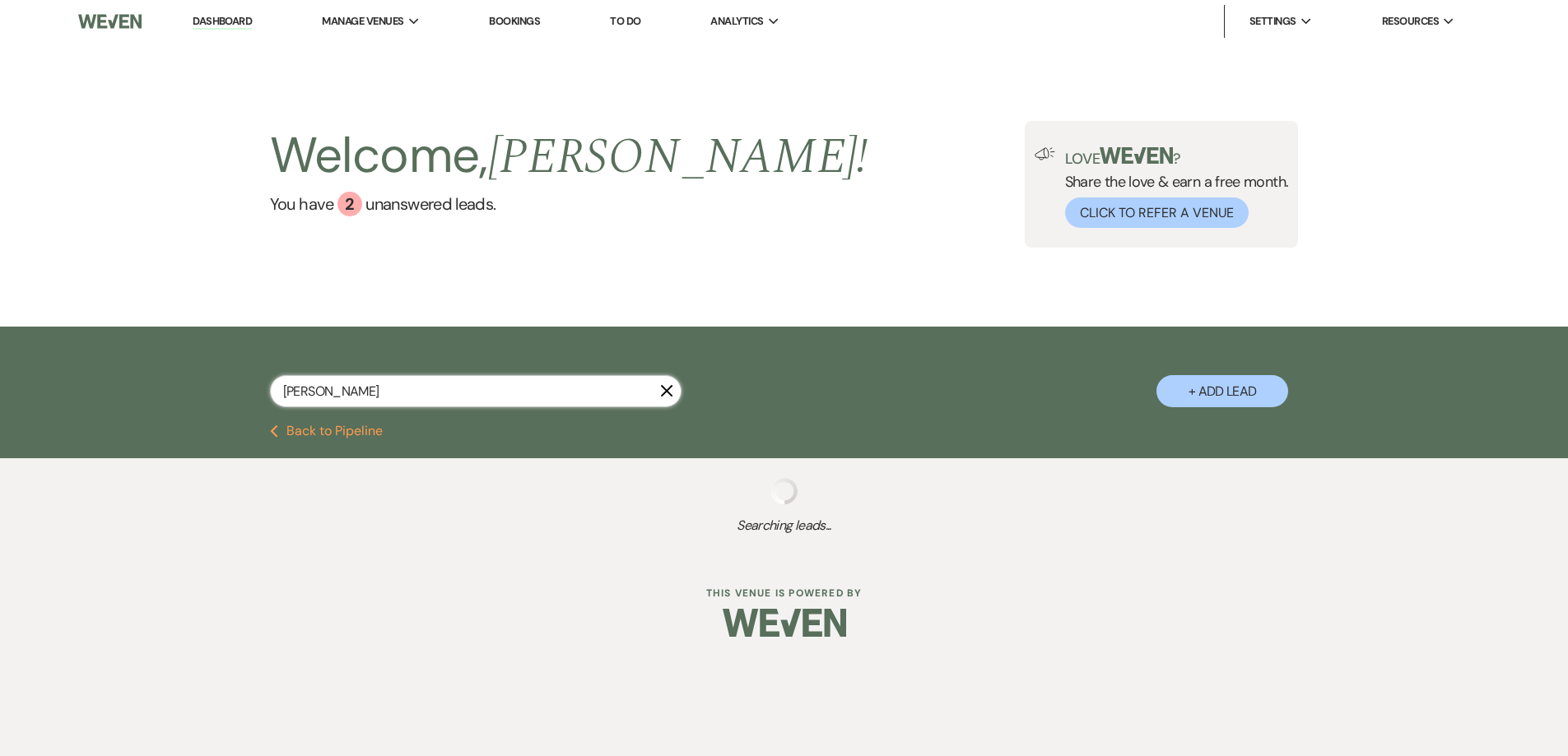
select select "6"
select select "8"
select select "10"
select select "8"
select select "5"
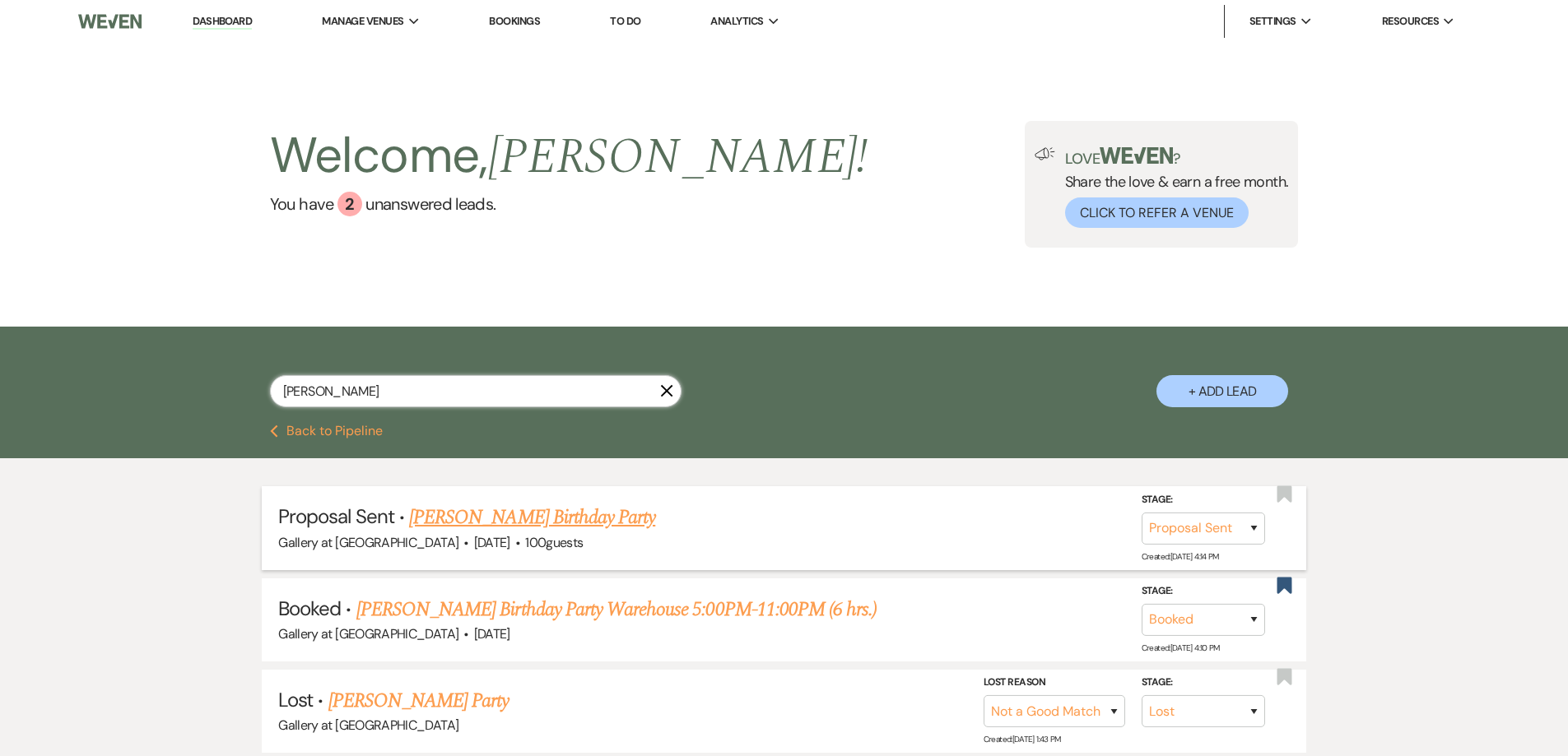
type input "[PERSON_NAME]"
click at [524, 529] on link "[PERSON_NAME] Birthday Party" at bounding box center [532, 517] width 246 height 29
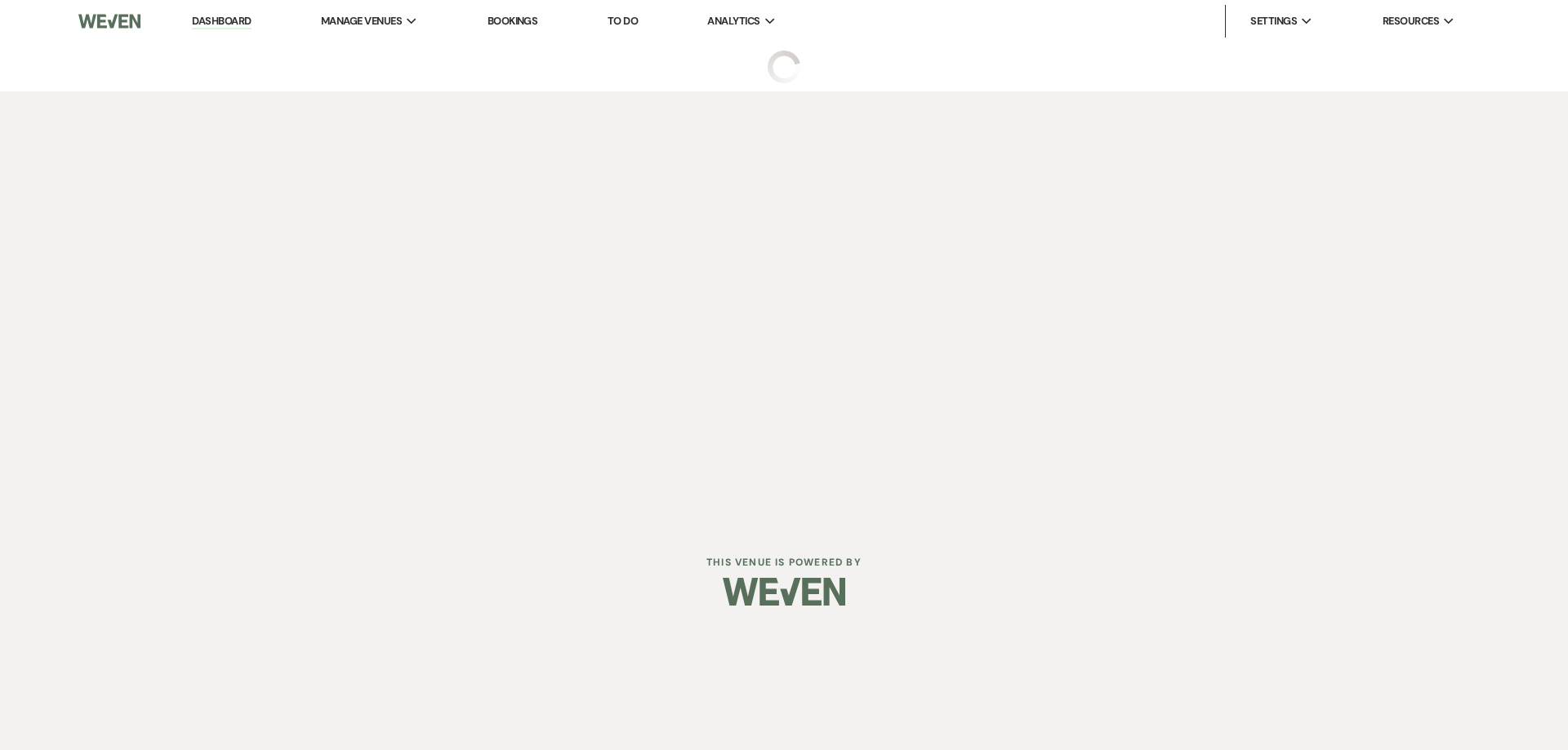
select select "6"
select select "5"
select select "4"
